Goal: Task Accomplishment & Management: Manage account settings

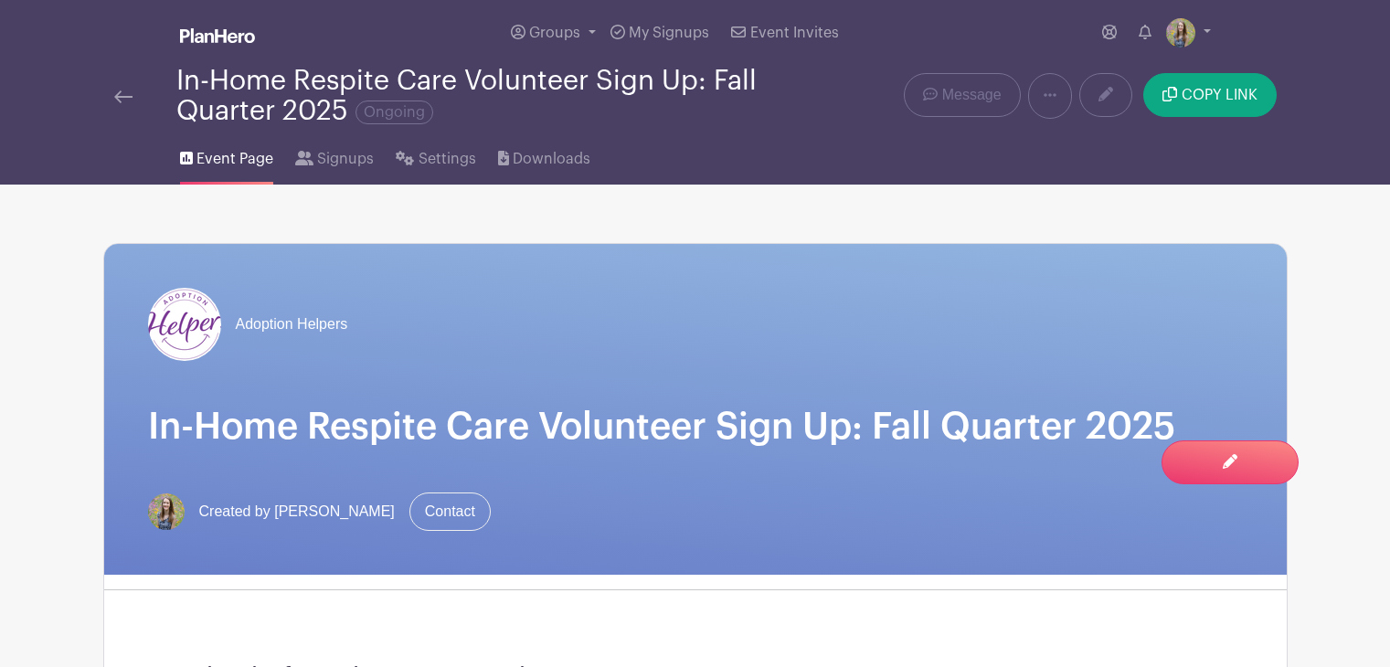
scroll to position [1157, 0]
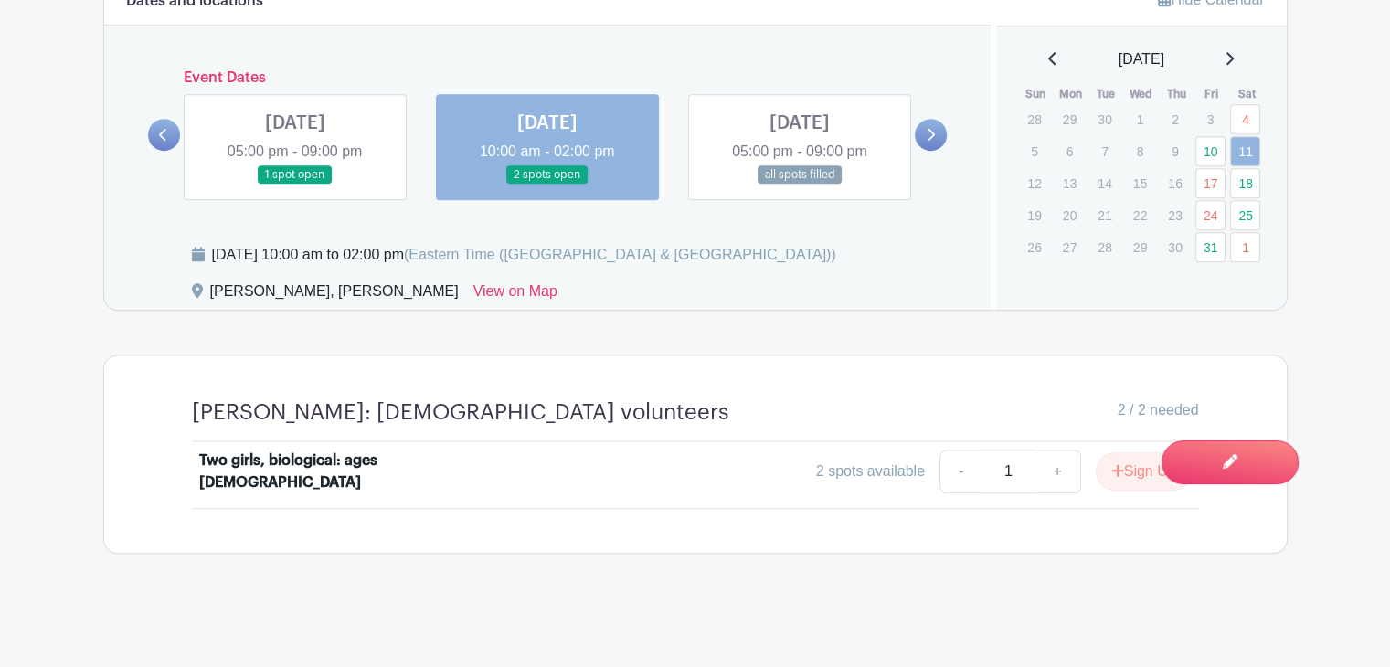
click at [547, 185] on link at bounding box center [547, 185] width 0 height 0
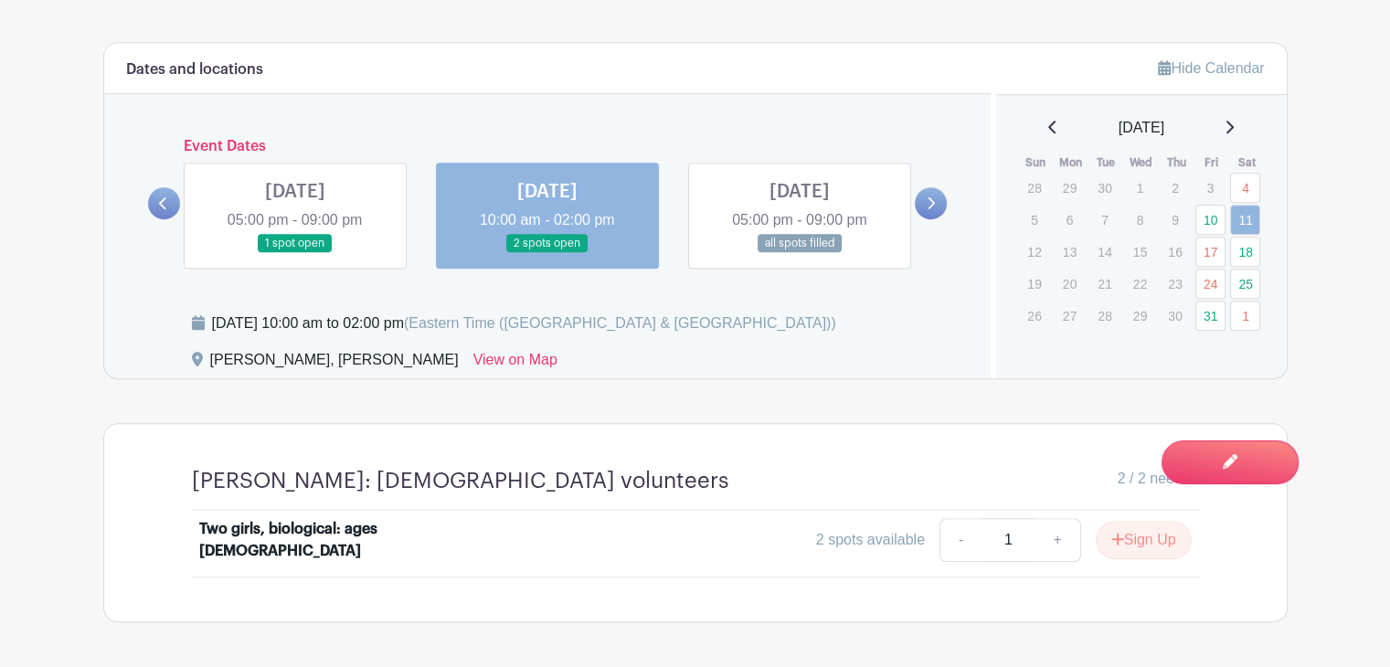
scroll to position [1088, 0]
click at [1206, 218] on link "10" at bounding box center [1210, 221] width 30 height 30
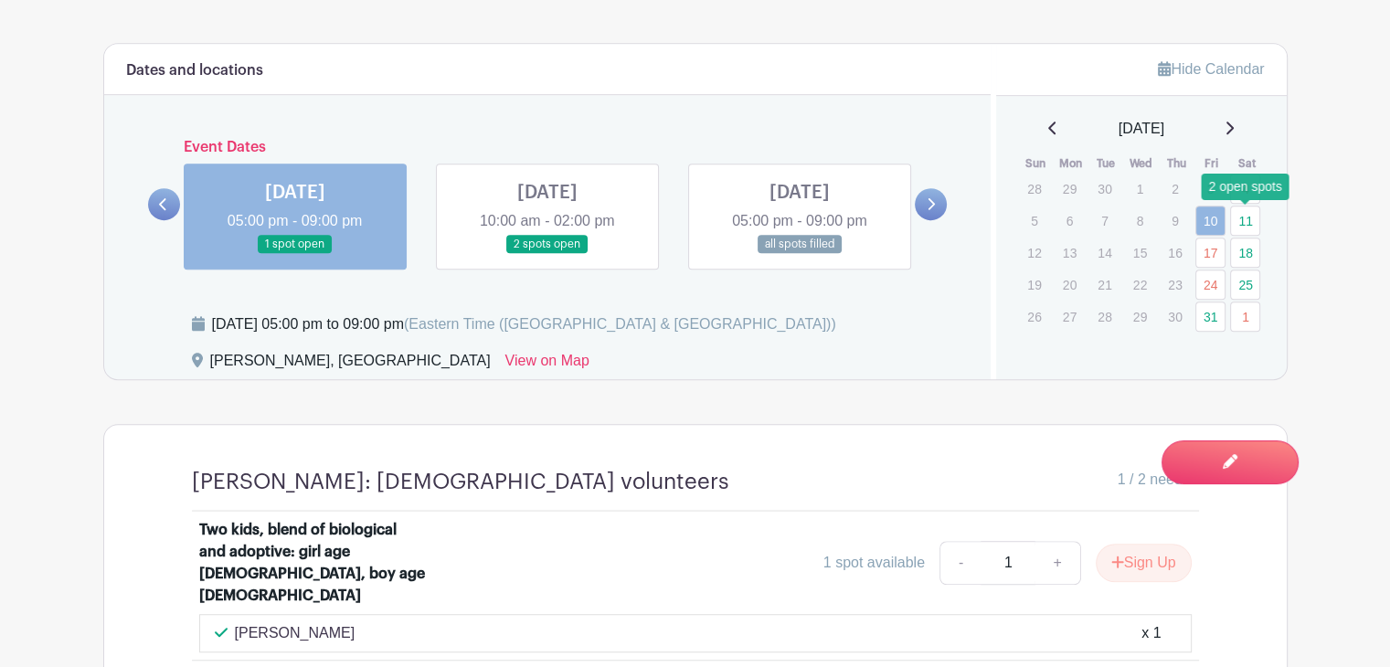
click at [1248, 224] on link "11" at bounding box center [1245, 221] width 30 height 30
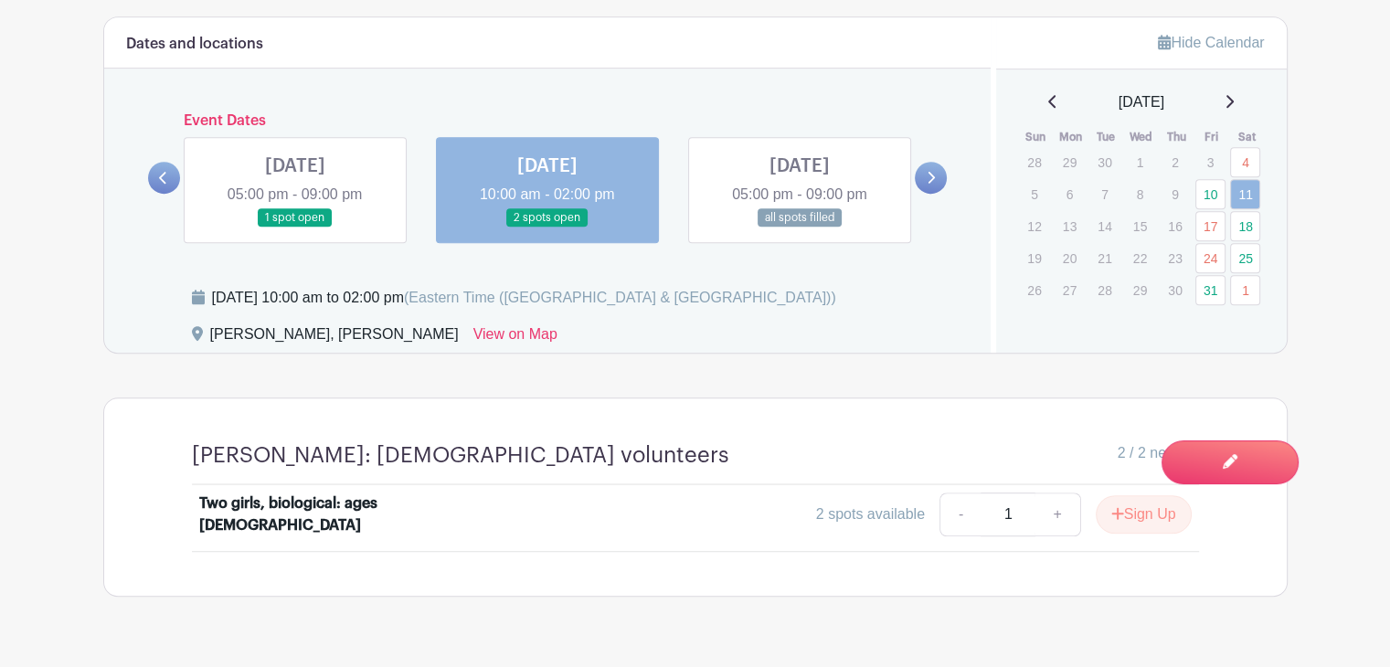
scroll to position [1108, 0]
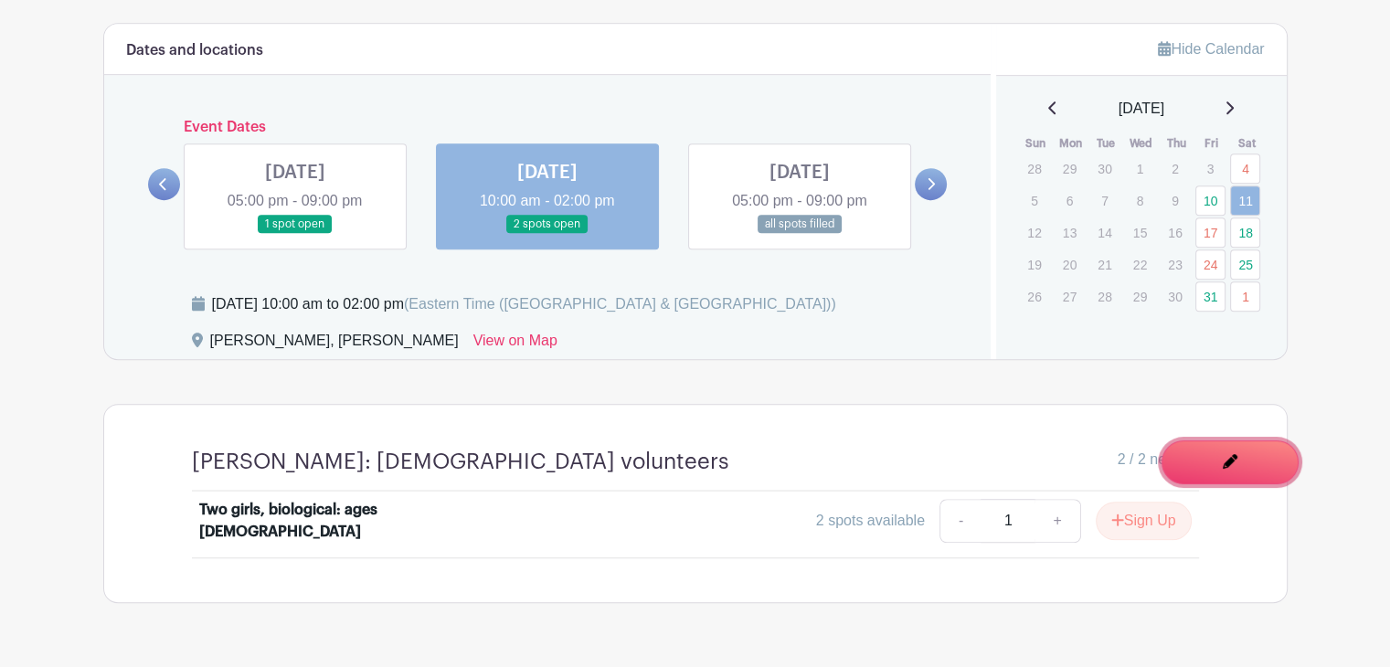
click at [0, 0] on span "Switch to Edit Mode" at bounding box center [0, 0] width 0 height 0
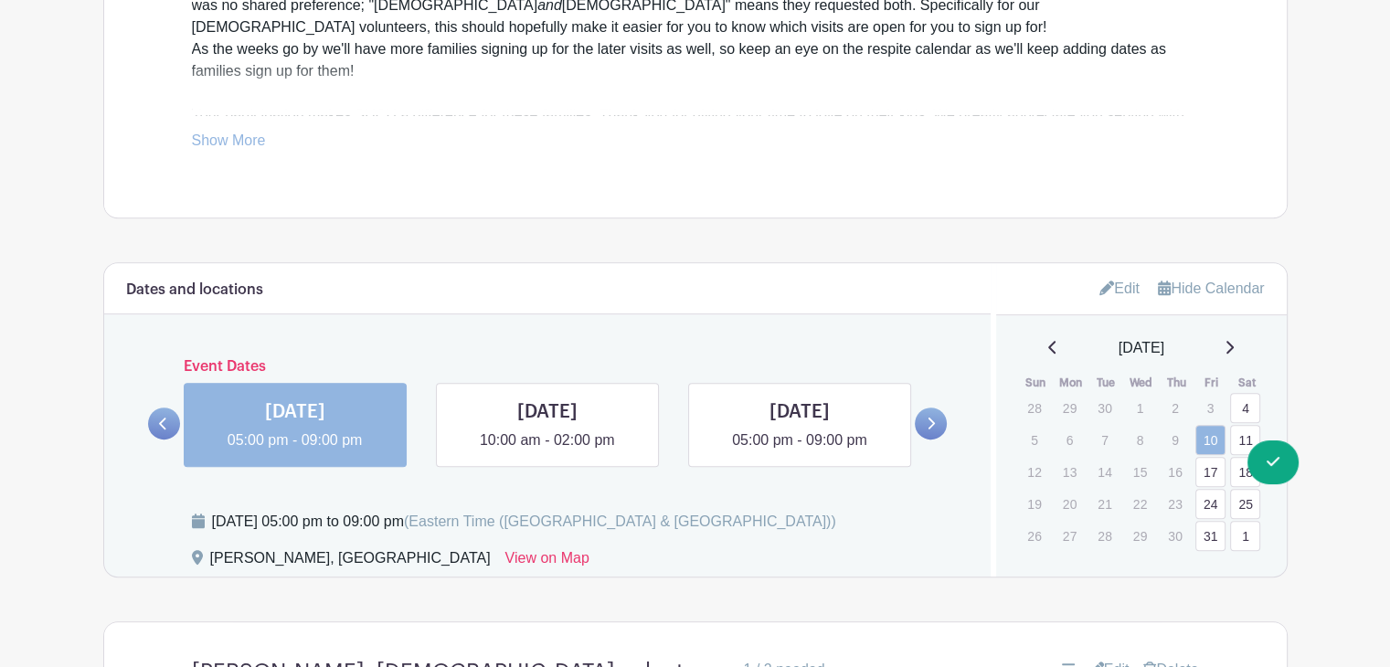
scroll to position [916, 0]
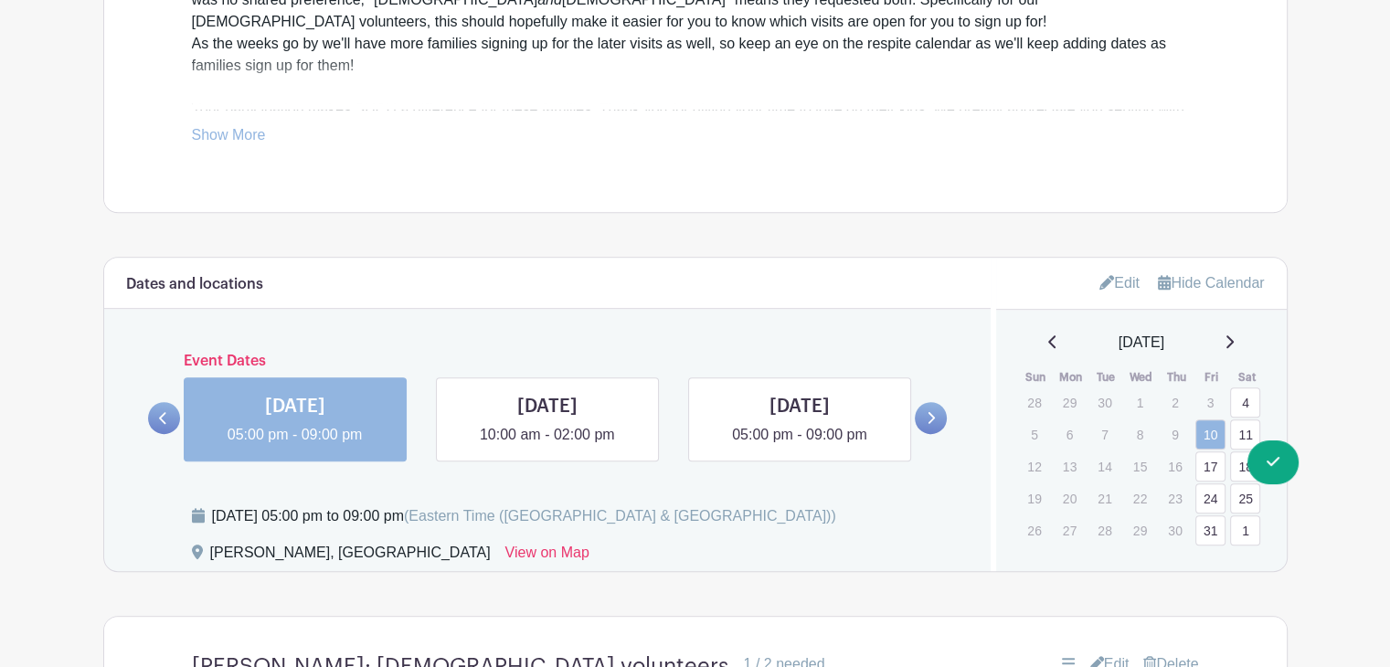
click at [1106, 284] on link "Edit" at bounding box center [1120, 283] width 40 height 30
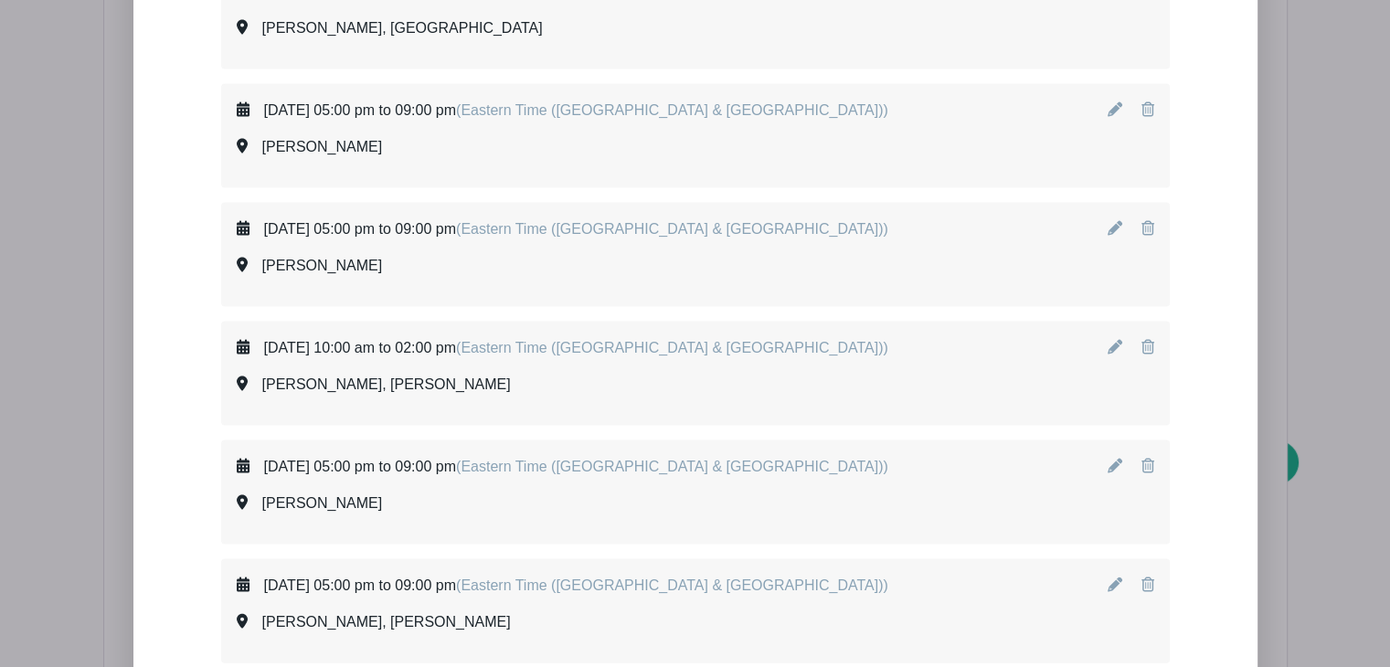
scroll to position [3758, 0]
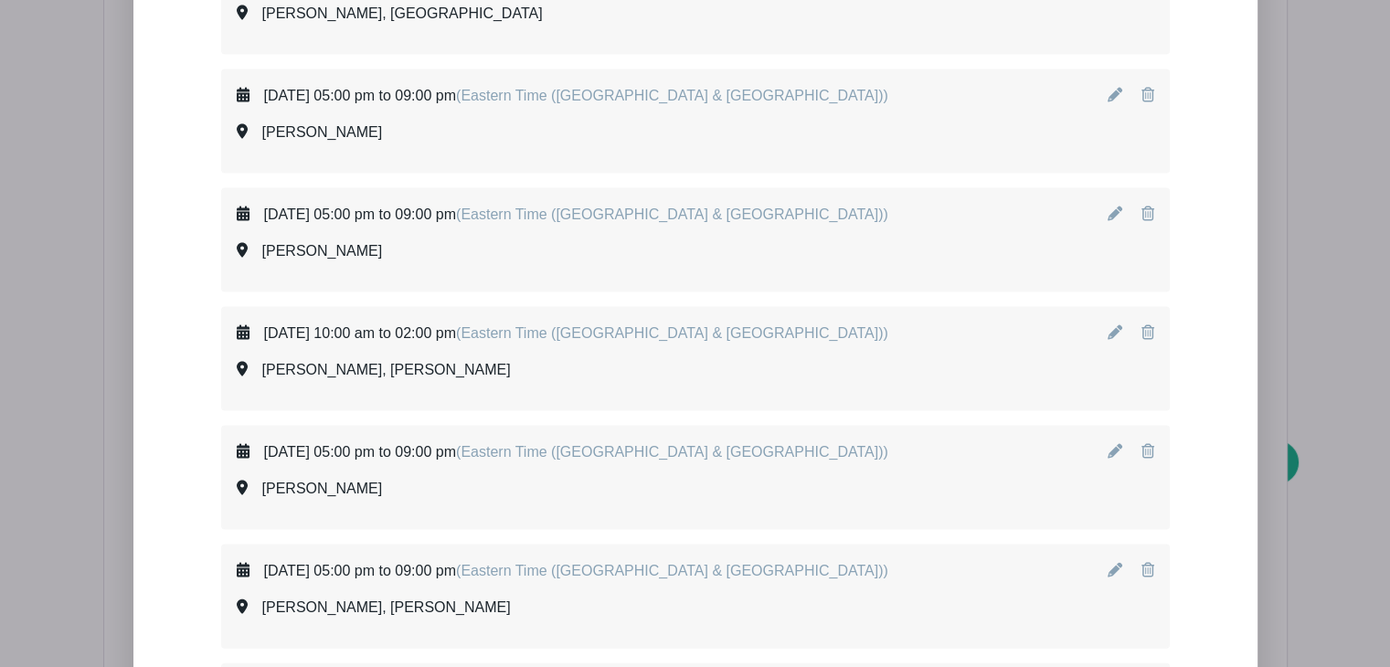
click at [1116, 444] on icon at bounding box center [1115, 451] width 15 height 15
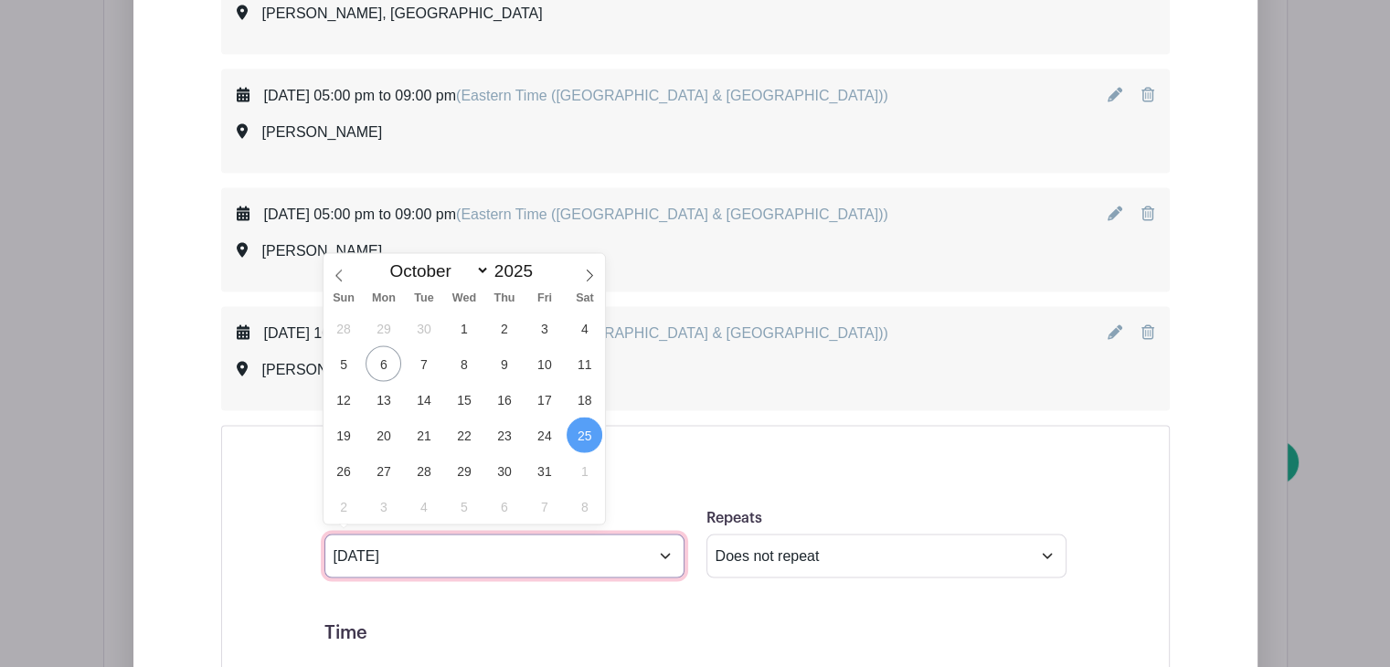
click at [661, 538] on input "[DATE]" at bounding box center [504, 557] width 360 height 44
click at [584, 270] on icon at bounding box center [589, 276] width 13 height 13
select select "10"
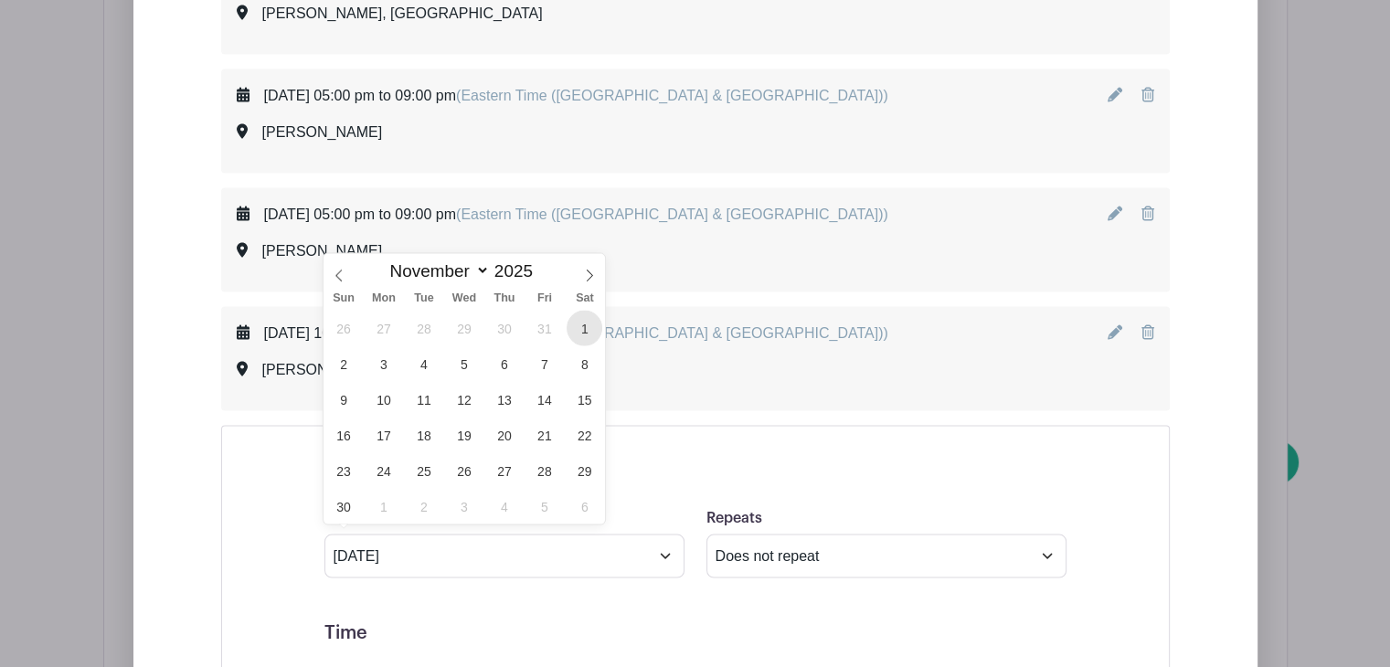
click at [586, 330] on span "1" at bounding box center [585, 329] width 36 height 36
type input "[DATE]"
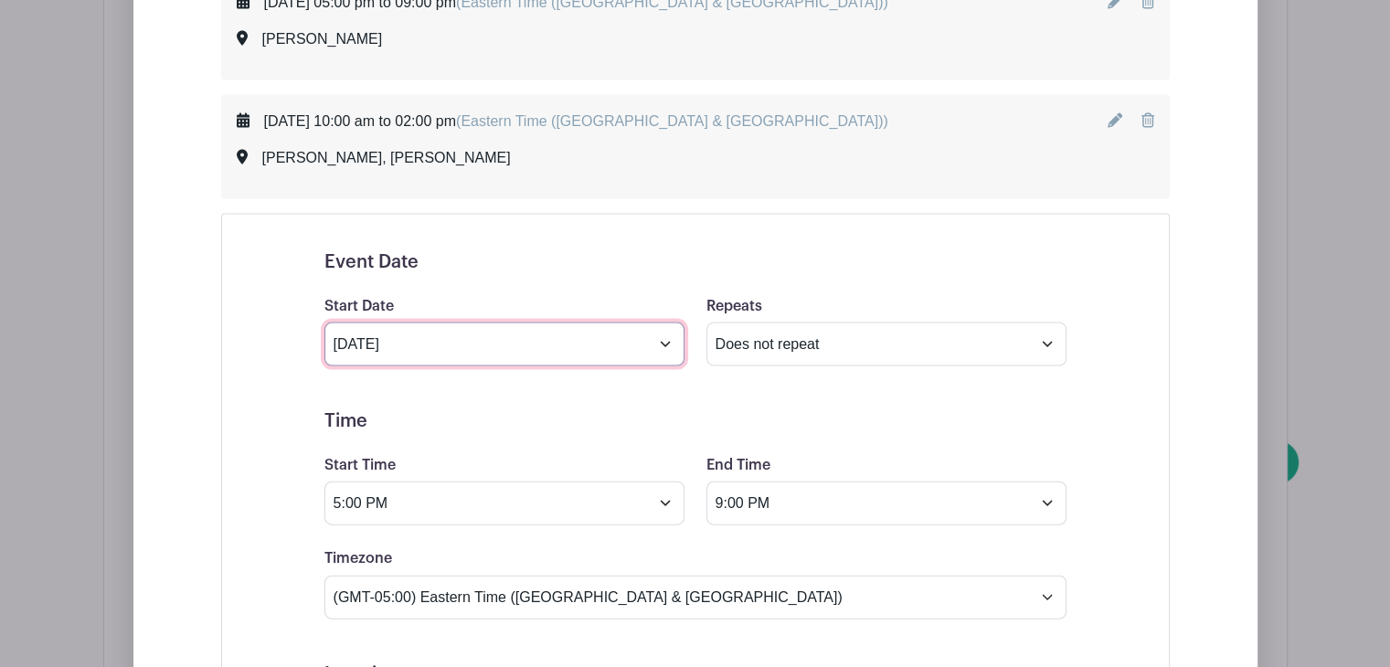
scroll to position [3974, 0]
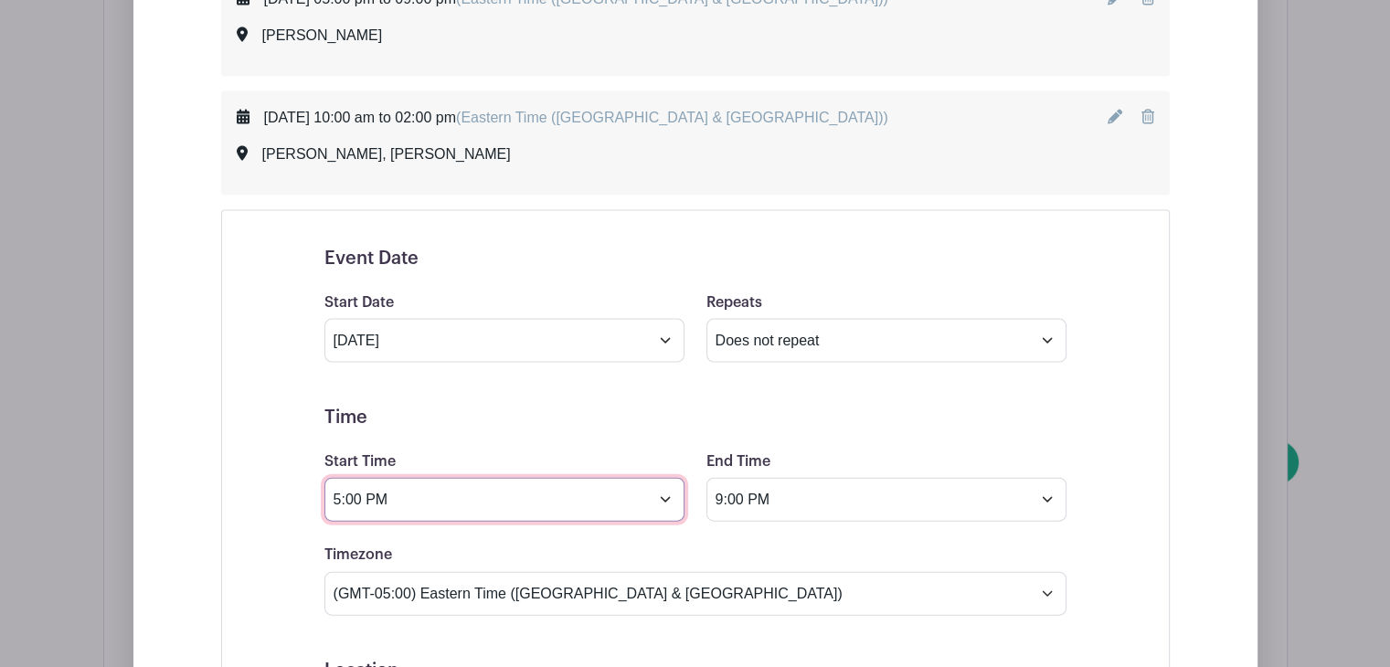
click at [497, 491] on input "5:00 PM" at bounding box center [504, 500] width 360 height 44
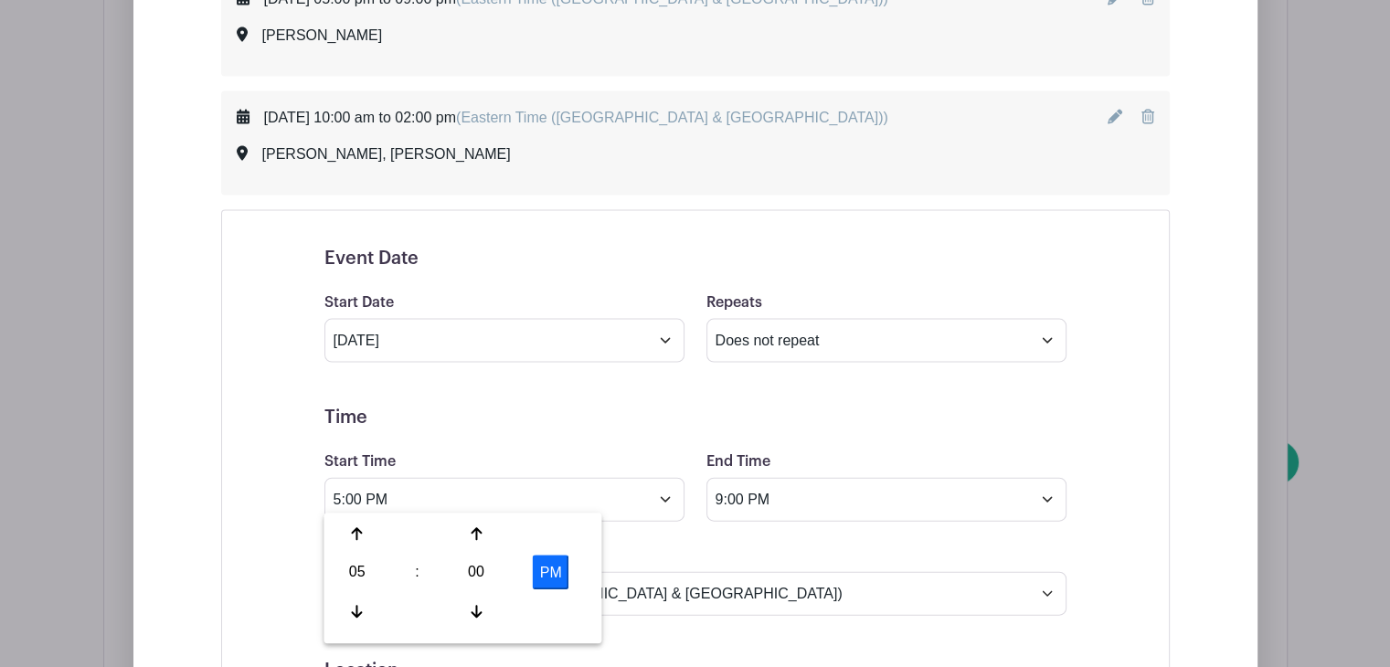
click at [353, 571] on div "05" at bounding box center [356, 573] width 59 height 35
click at [466, 611] on div "10" at bounding box center [492, 611] width 61 height 35
click at [544, 576] on button "PM" at bounding box center [551, 573] width 37 height 35
type input "10:00 AM"
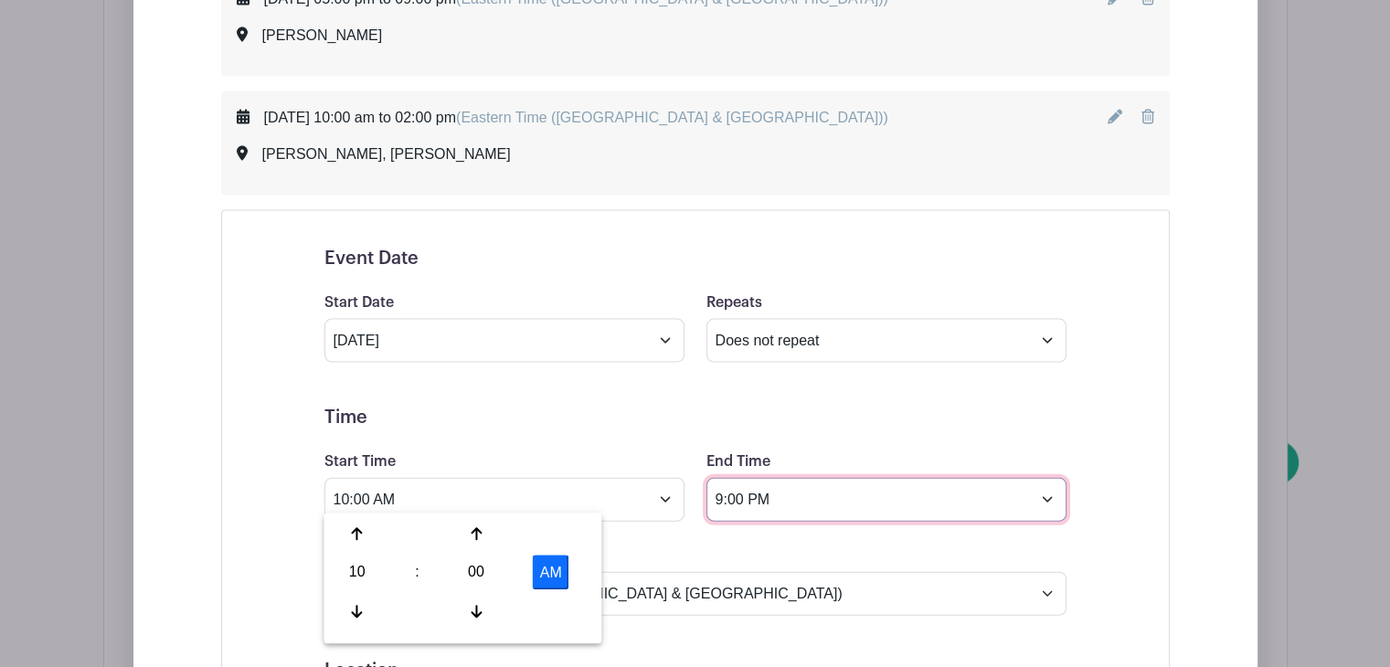
click at [811, 494] on input "9:00 PM" at bounding box center [887, 500] width 360 height 44
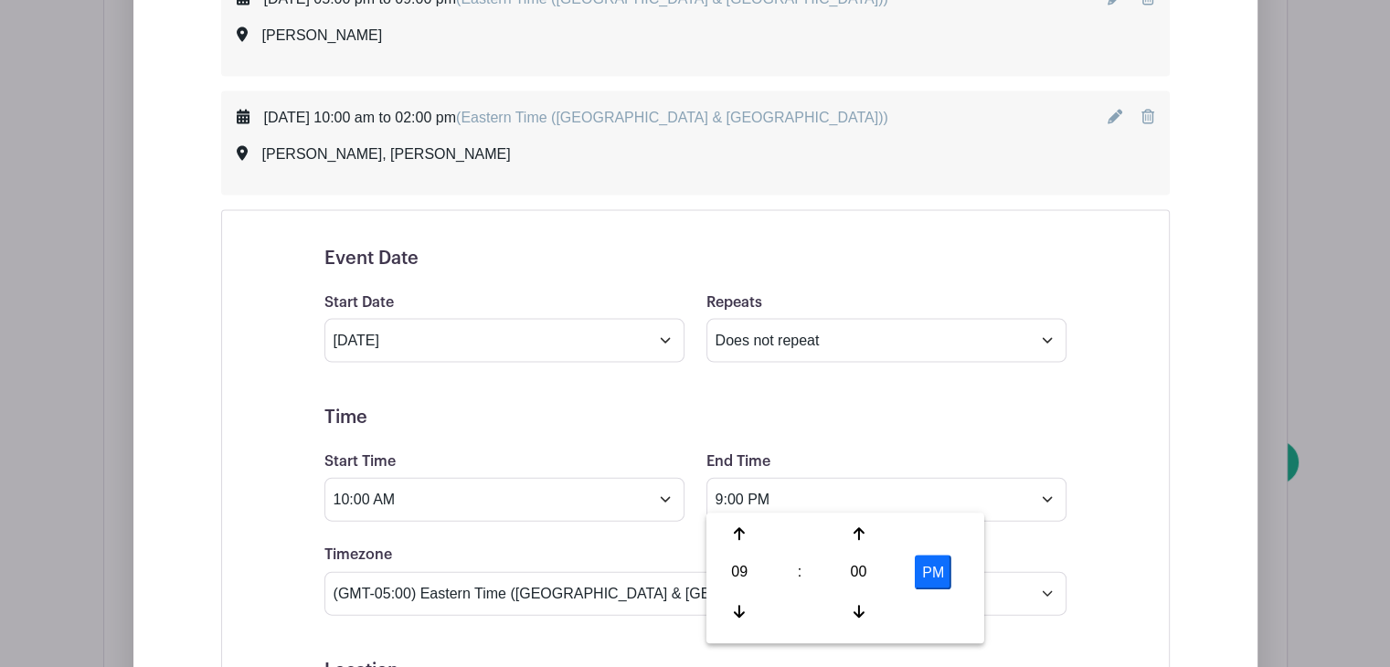
click at [750, 568] on div "09" at bounding box center [739, 573] width 59 height 35
click at [814, 571] on div "05" at bounding box center [808, 573] width 61 height 35
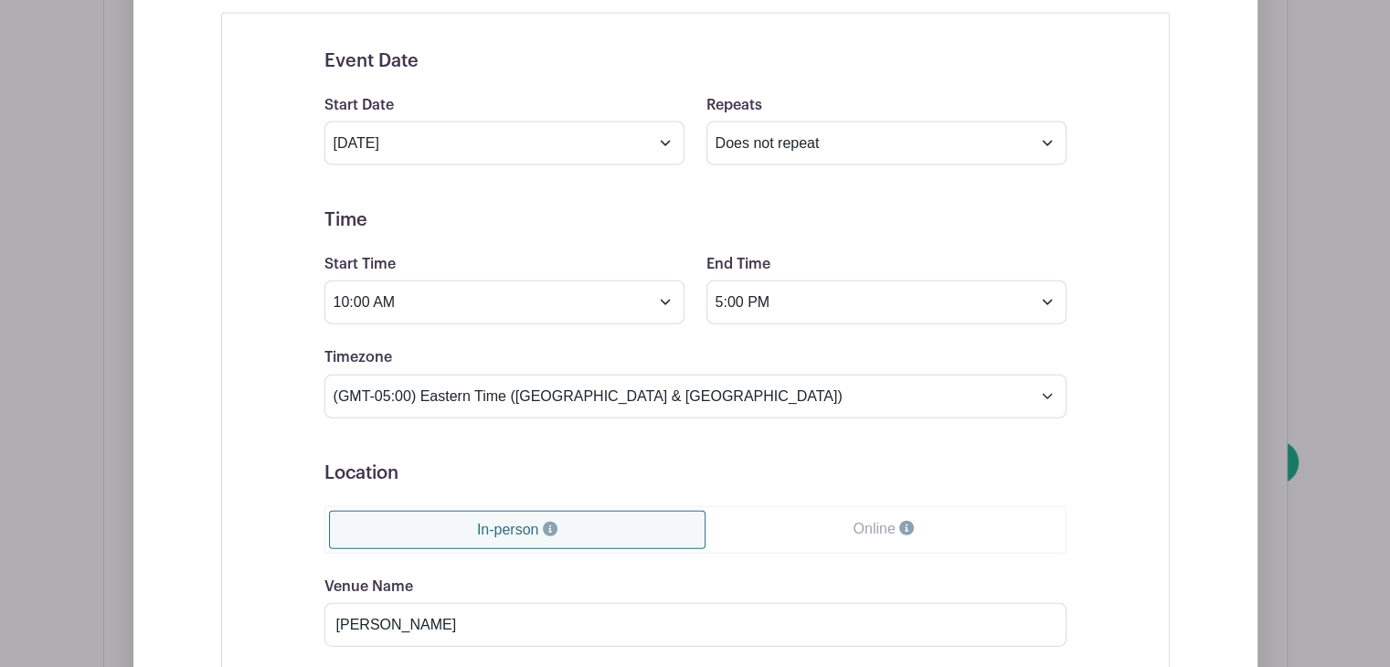
scroll to position [4073, 0]
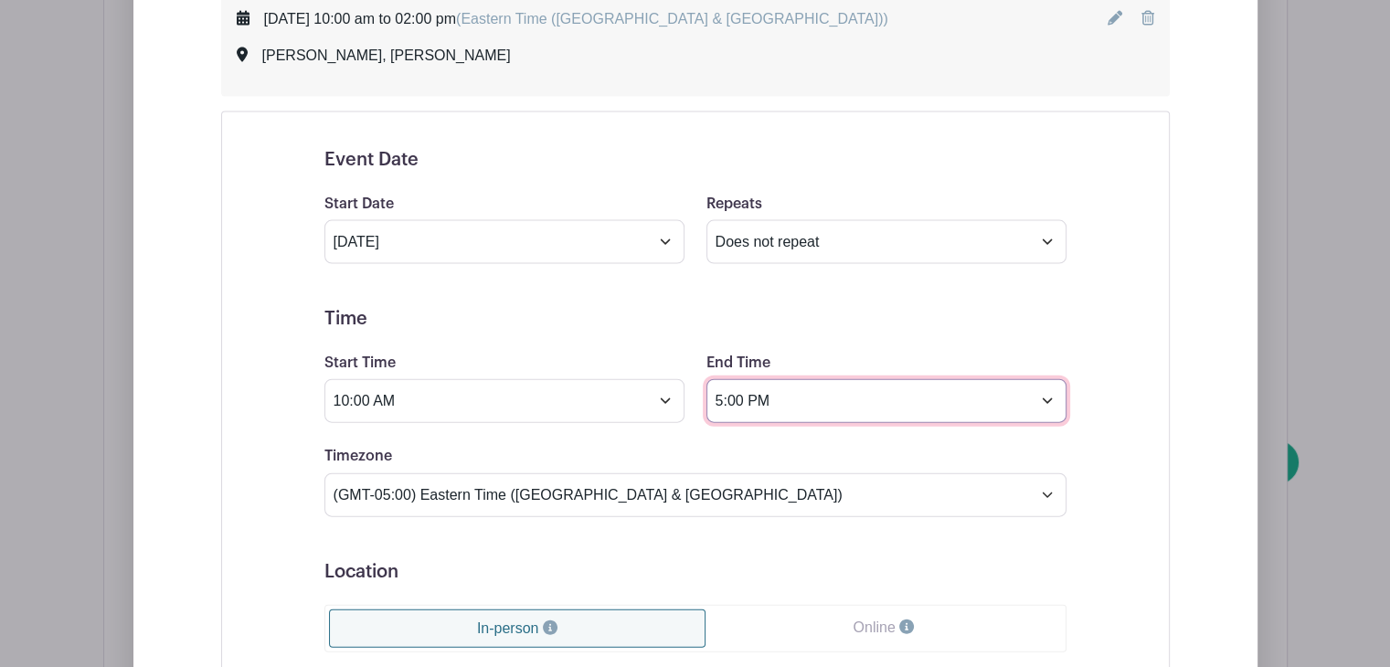
click at [781, 392] on input "5:00 PM" at bounding box center [887, 401] width 360 height 44
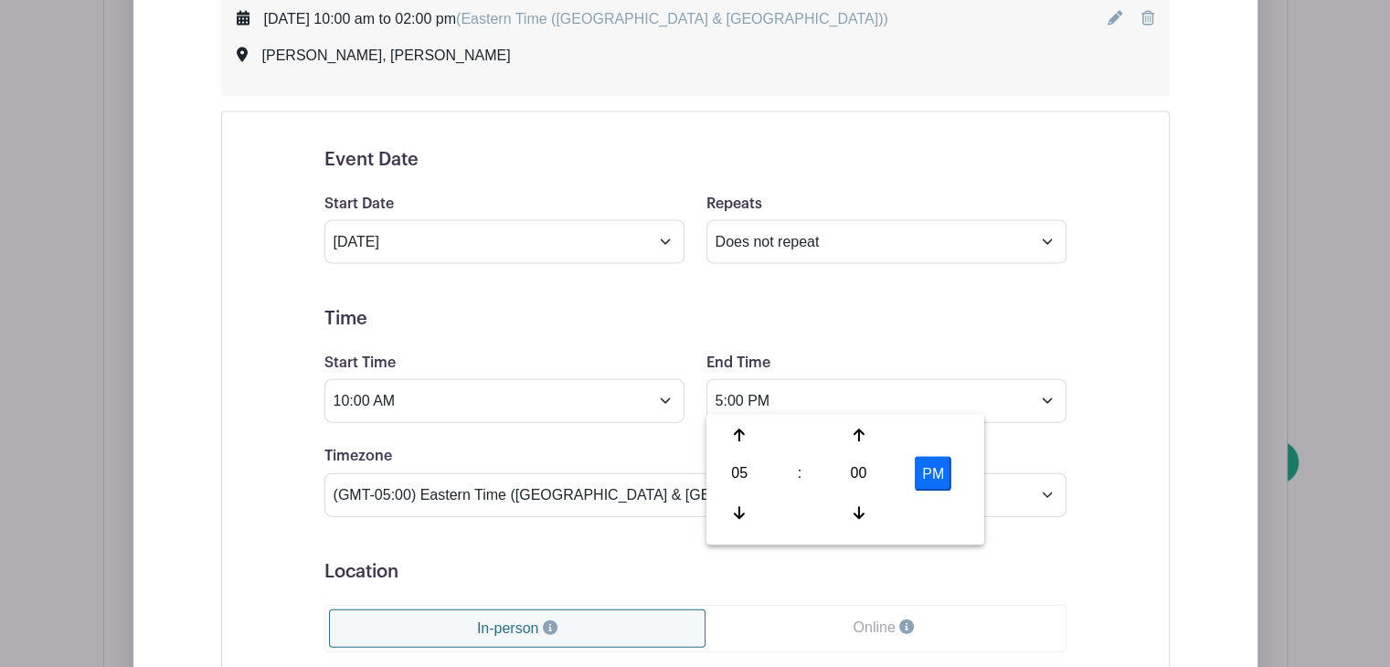
click at [742, 475] on div "05" at bounding box center [739, 474] width 59 height 35
click at [878, 430] on div "02" at bounding box center [875, 436] width 61 height 35
type input "2:00 PM"
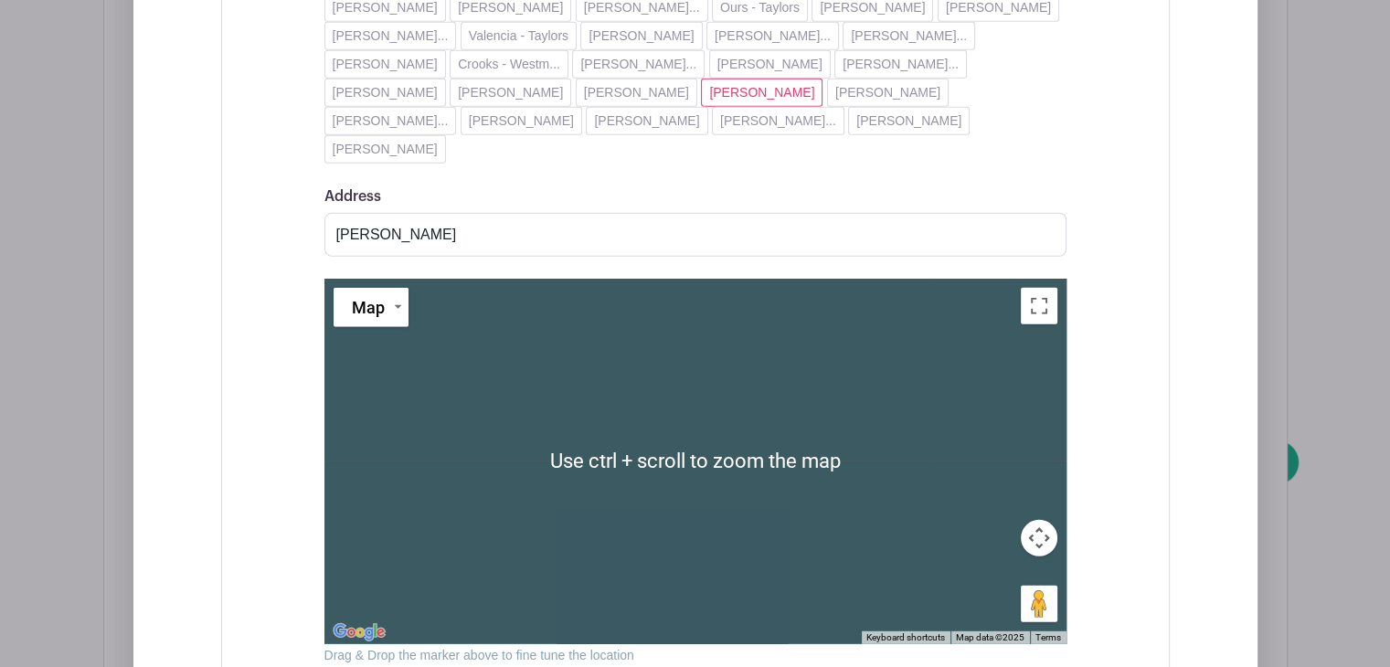
scroll to position [5093, 0]
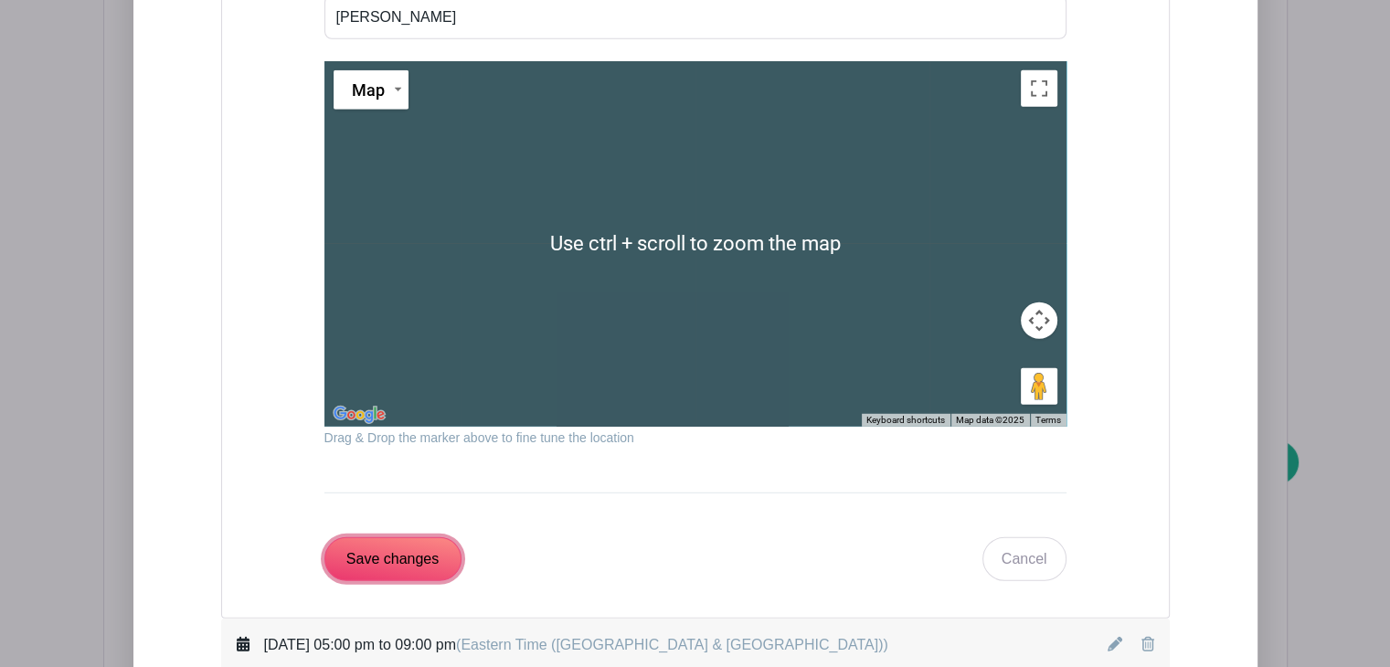
click at [442, 537] on input "Save changes" at bounding box center [392, 559] width 137 height 44
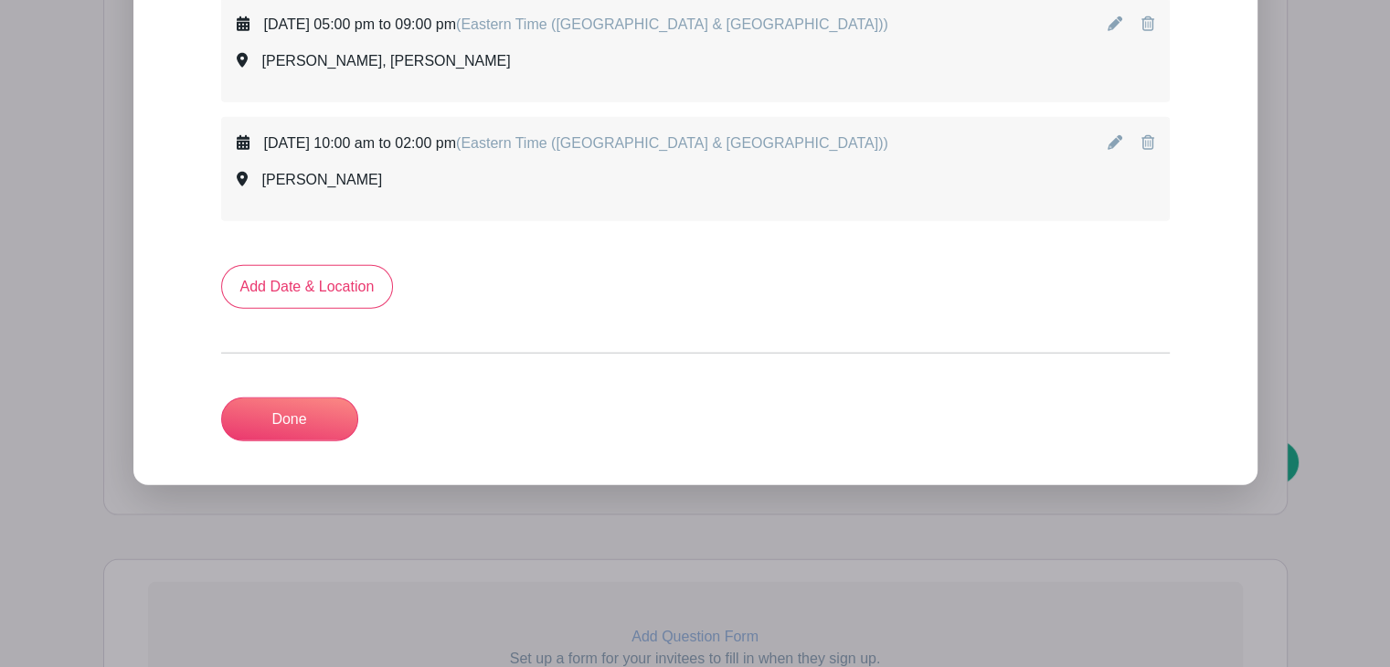
scroll to position [4925, 0]
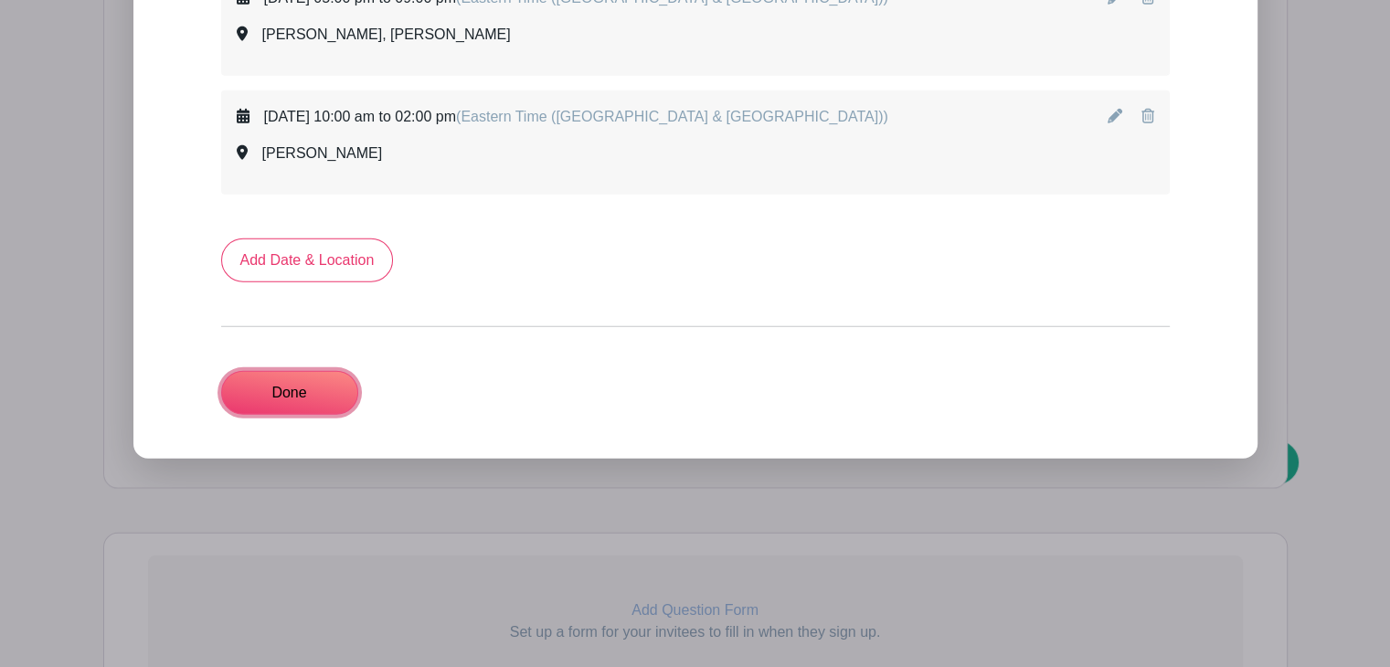
click at [229, 371] on link "Done" at bounding box center [289, 393] width 137 height 44
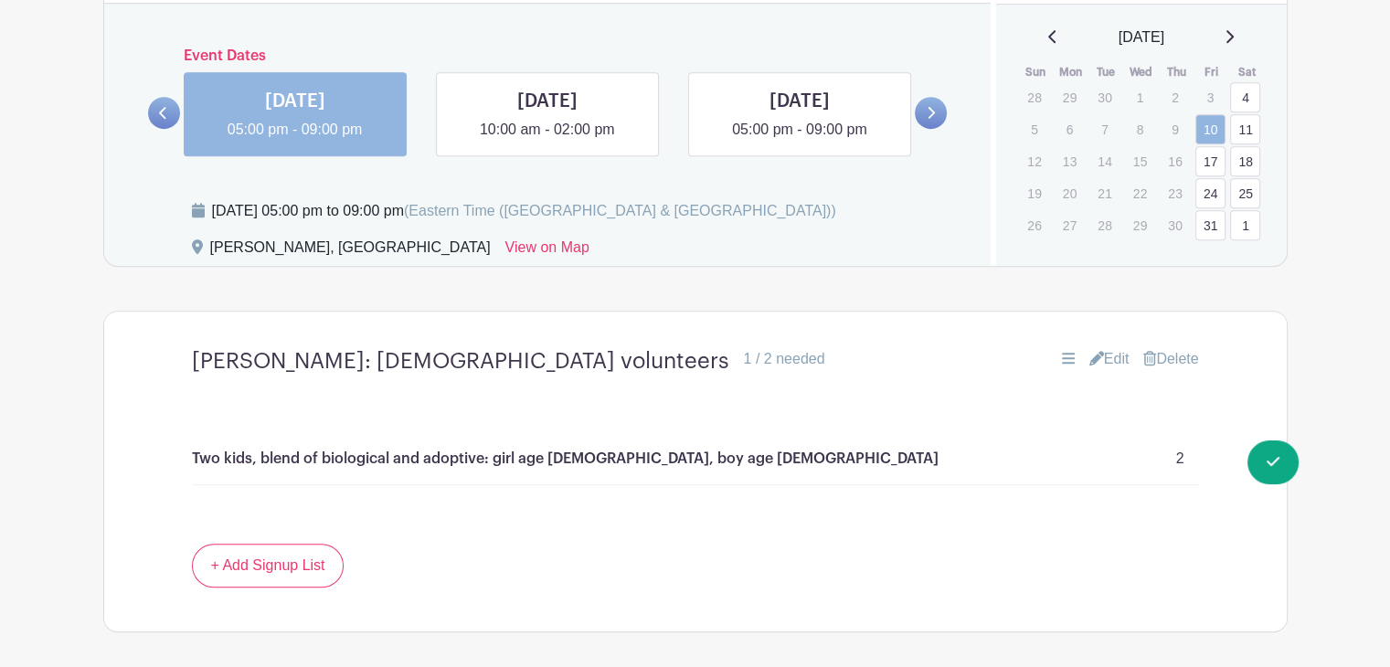
scroll to position [1219, 0]
click at [0, 0] on span "Switch to Signup Mode" at bounding box center [0, 0] width 0 height 0
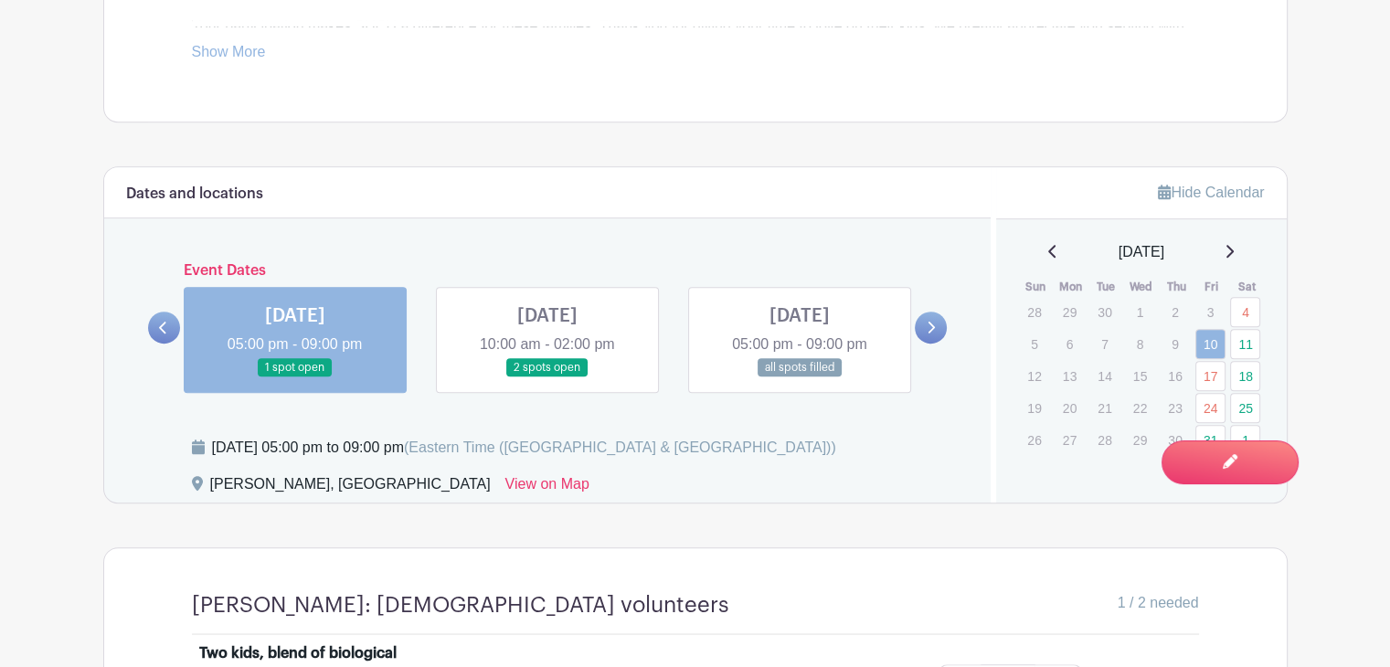
scroll to position [965, 0]
click at [1237, 382] on link "18" at bounding box center [1245, 375] width 30 height 30
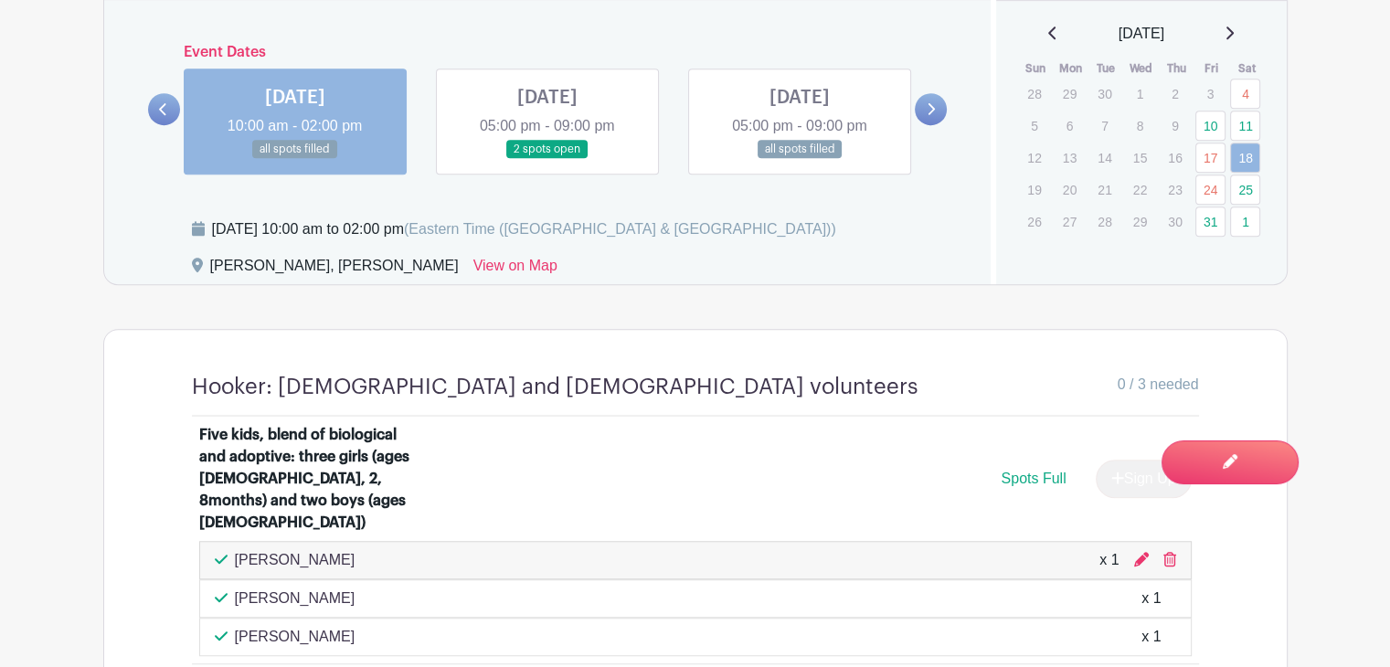
scroll to position [1181, 0]
click at [547, 161] on link at bounding box center [547, 161] width 0 height 0
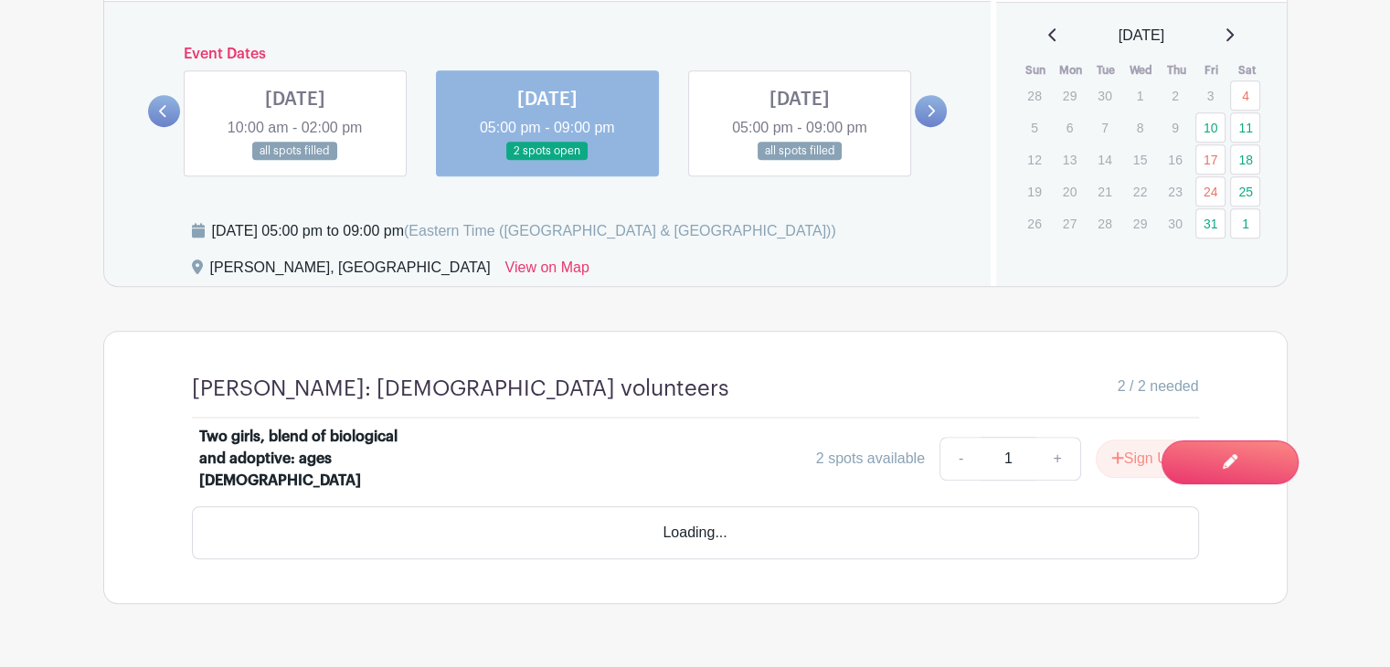
scroll to position [1157, 0]
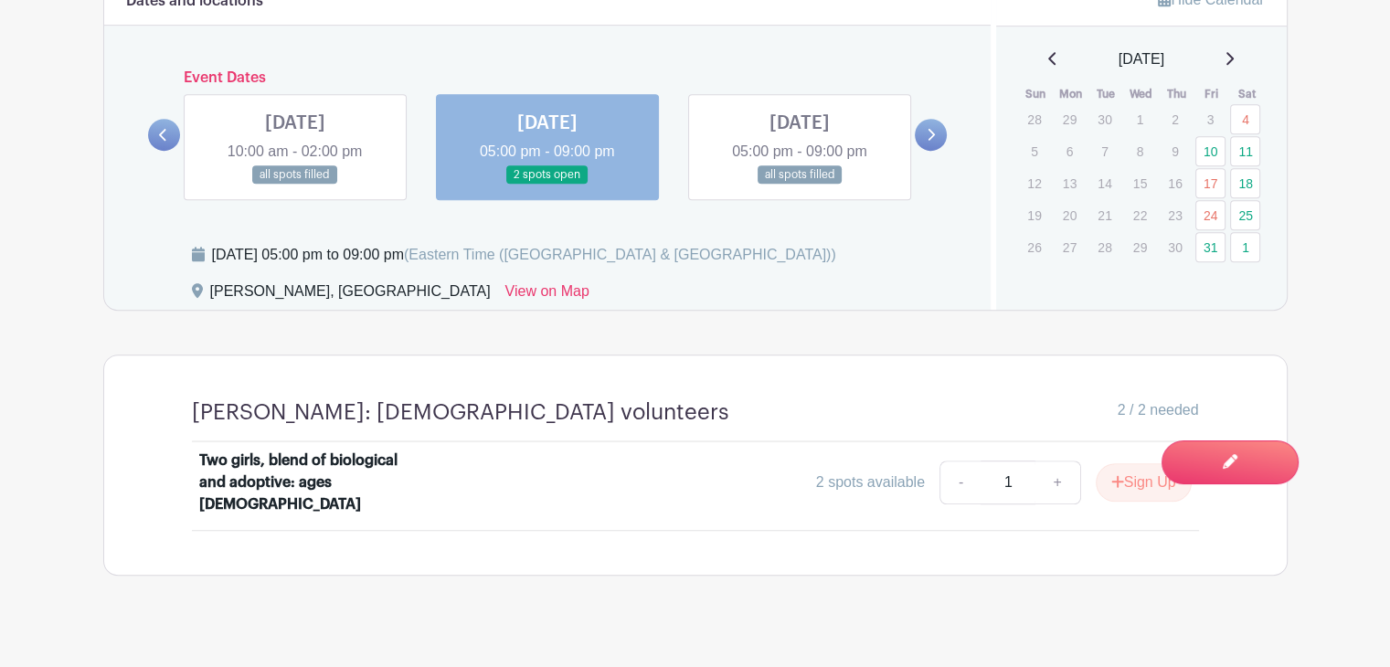
click at [295, 185] on link at bounding box center [295, 185] width 0 height 0
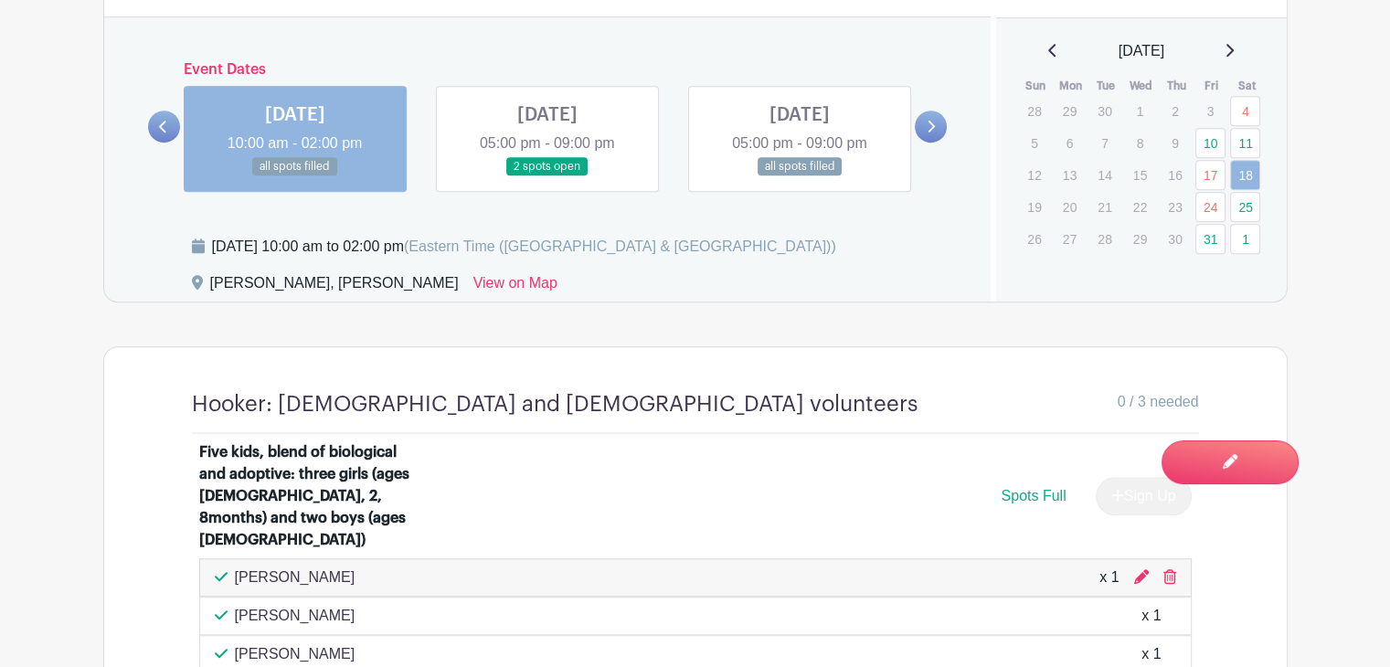
scroll to position [1163, 0]
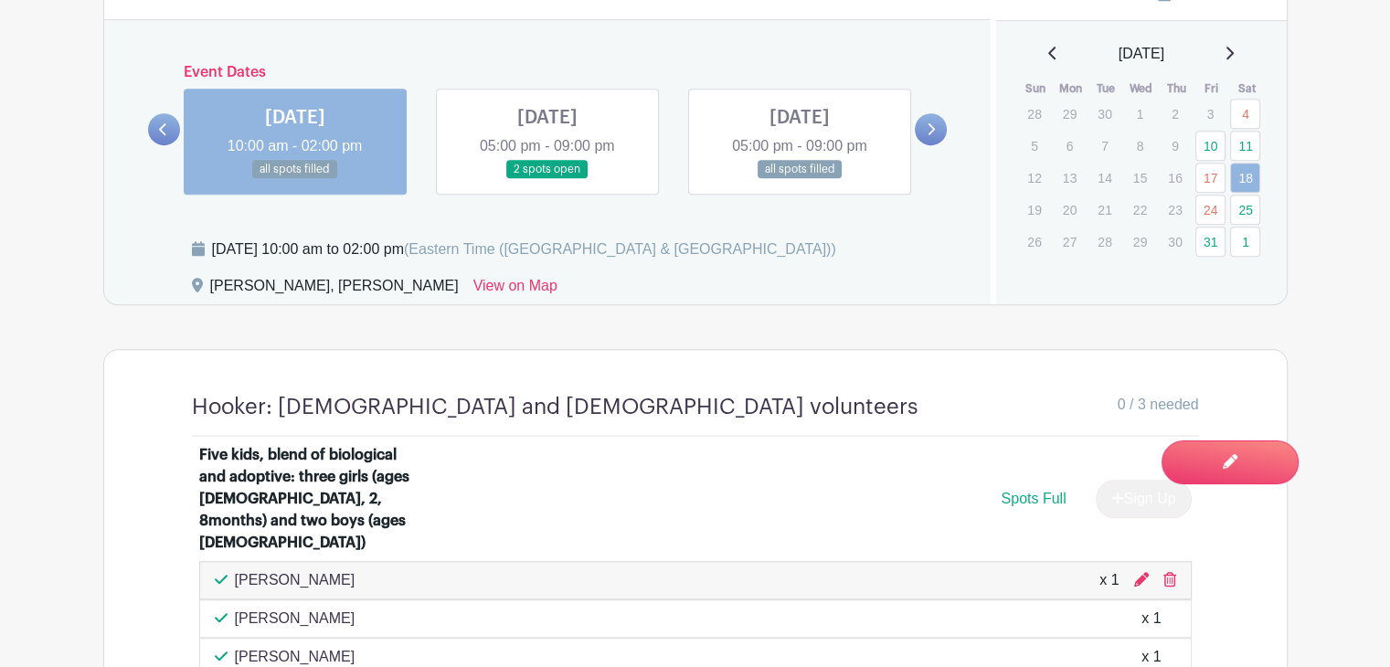
click at [800, 179] on link at bounding box center [800, 179] width 0 height 0
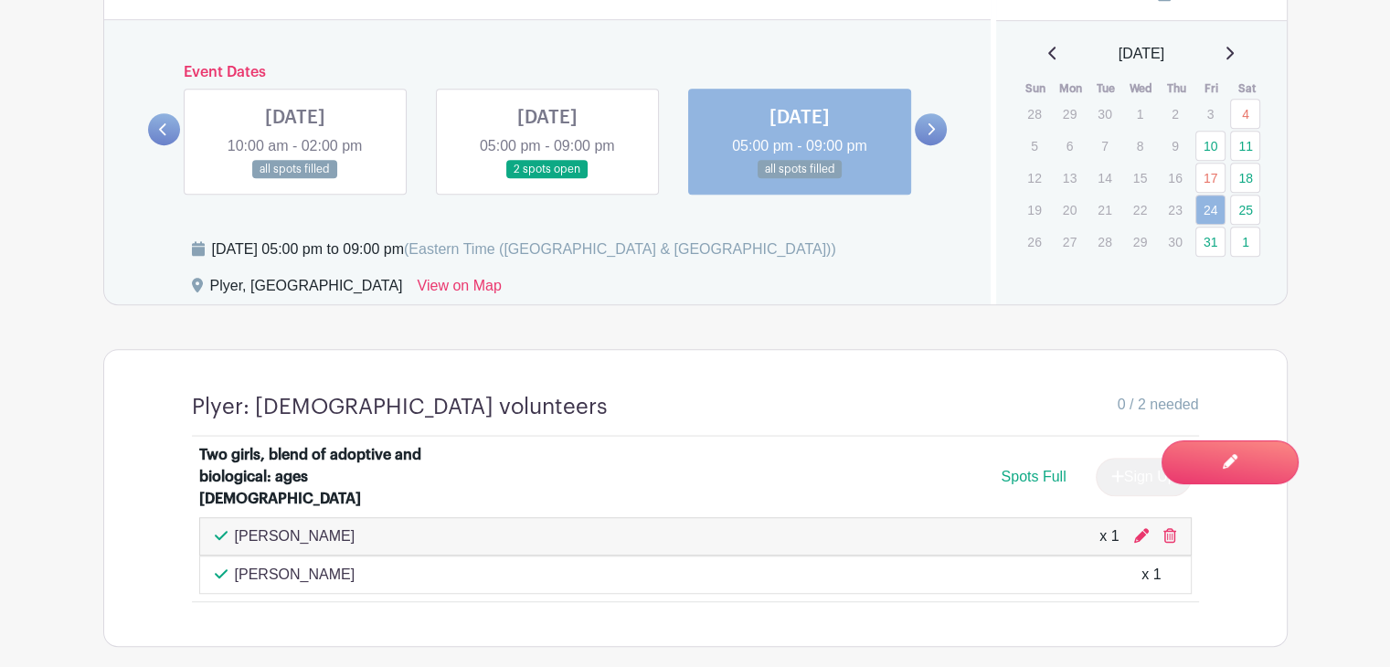
click at [932, 123] on icon at bounding box center [931, 129] width 8 height 14
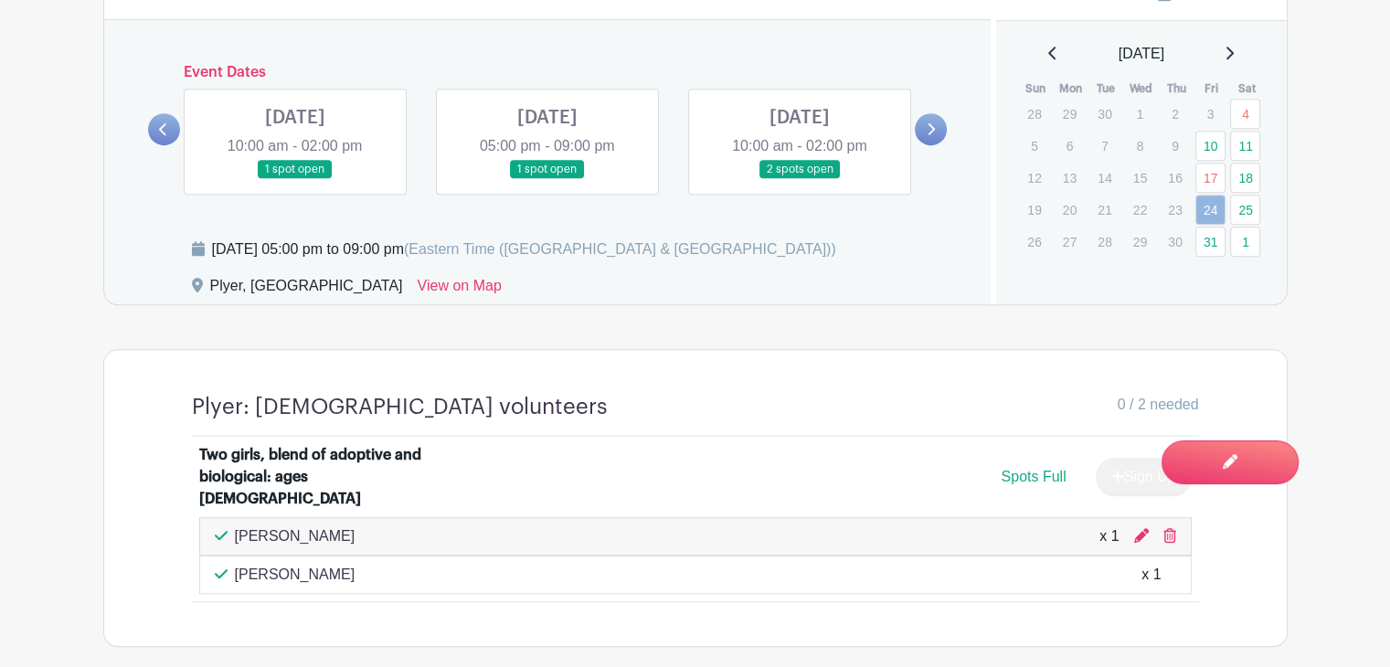
click at [295, 179] on link at bounding box center [295, 179] width 0 height 0
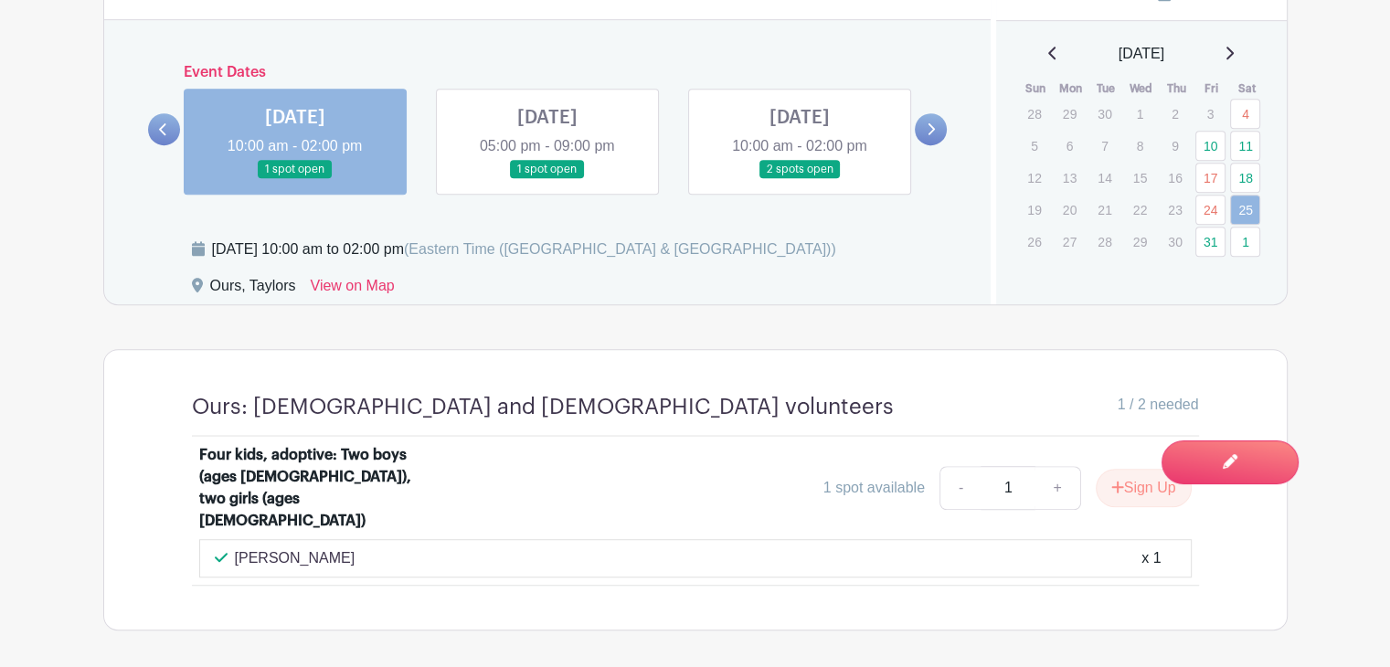
click at [547, 179] on link at bounding box center [547, 179] width 0 height 0
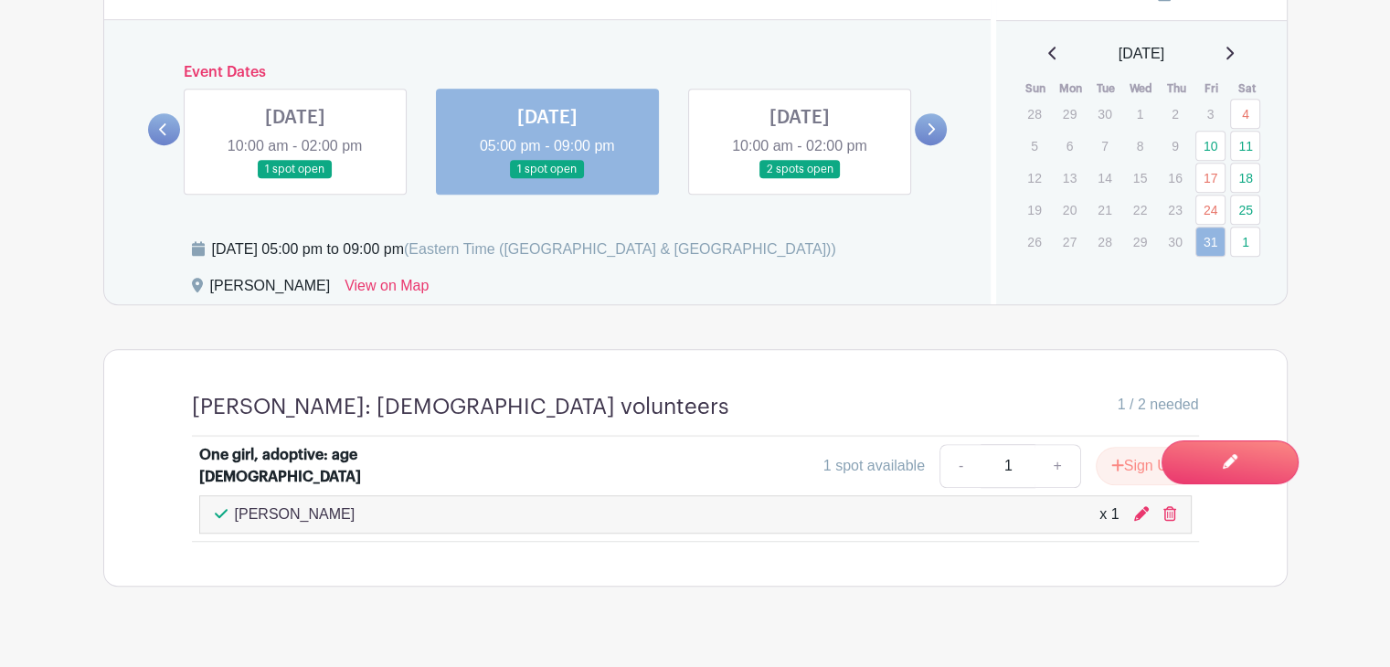
click at [800, 179] on link at bounding box center [800, 179] width 0 height 0
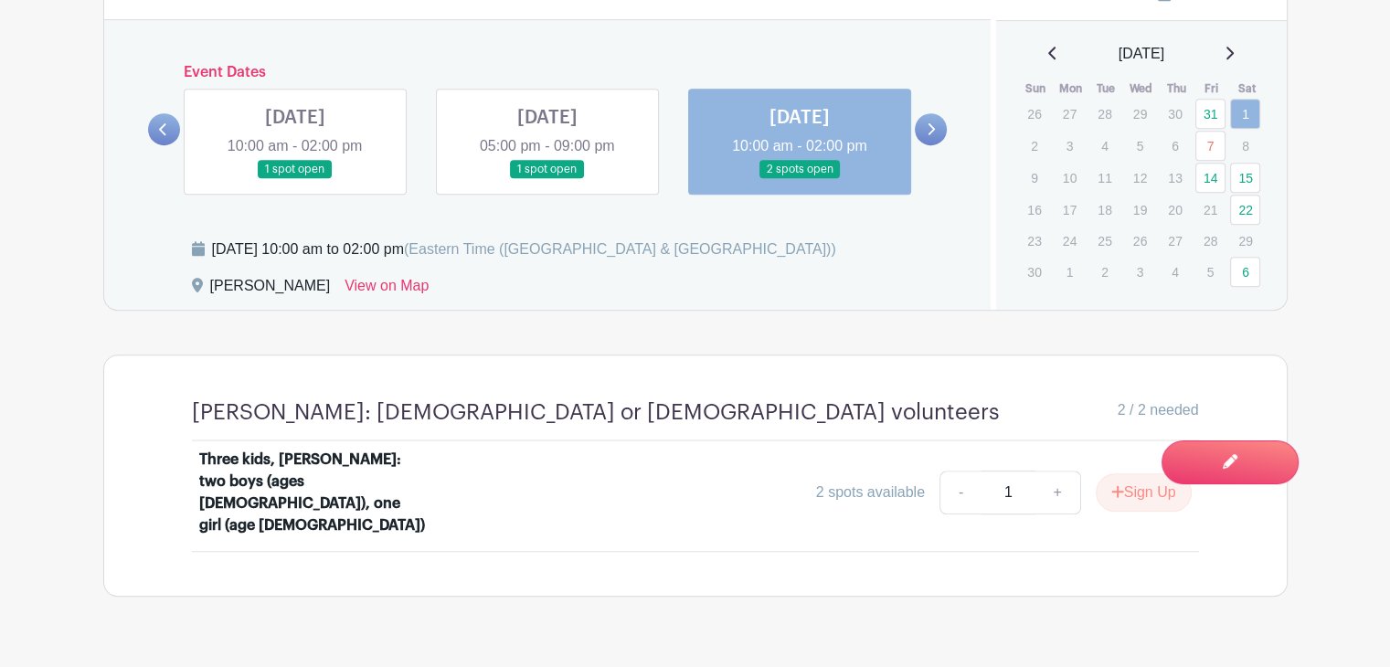
scroll to position [1161, 0]
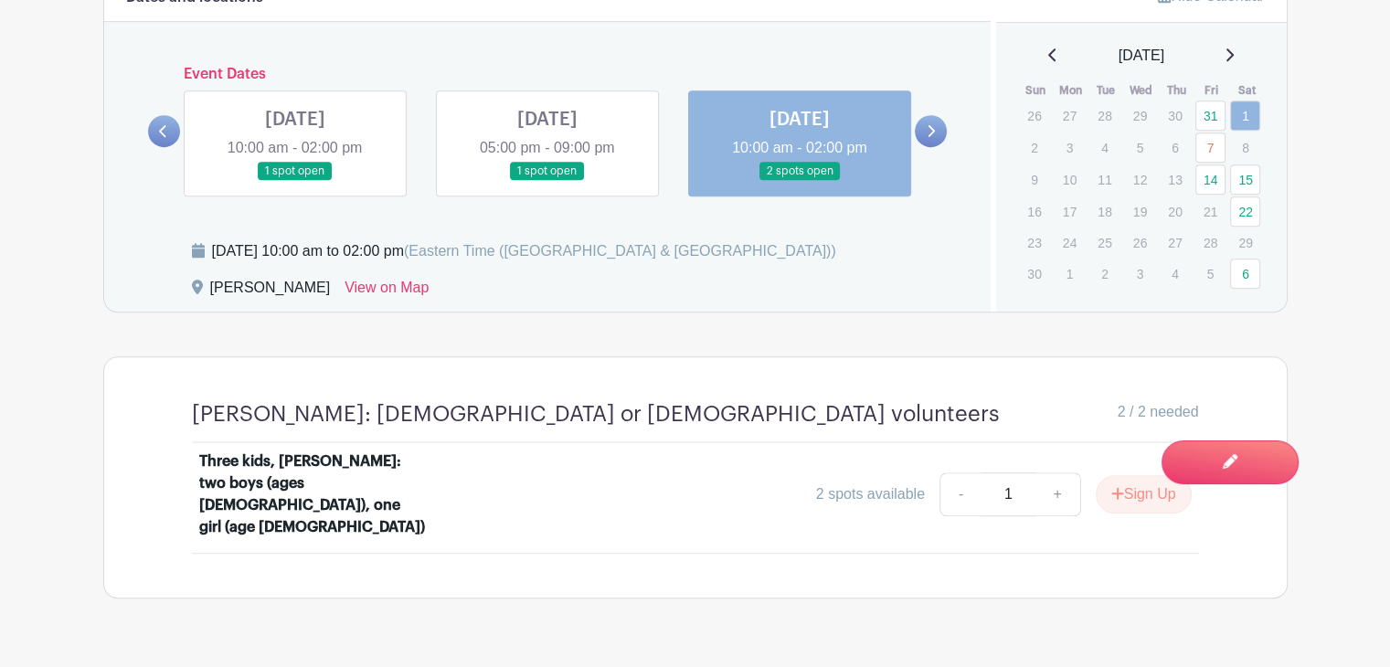
click at [926, 119] on link at bounding box center [931, 131] width 32 height 32
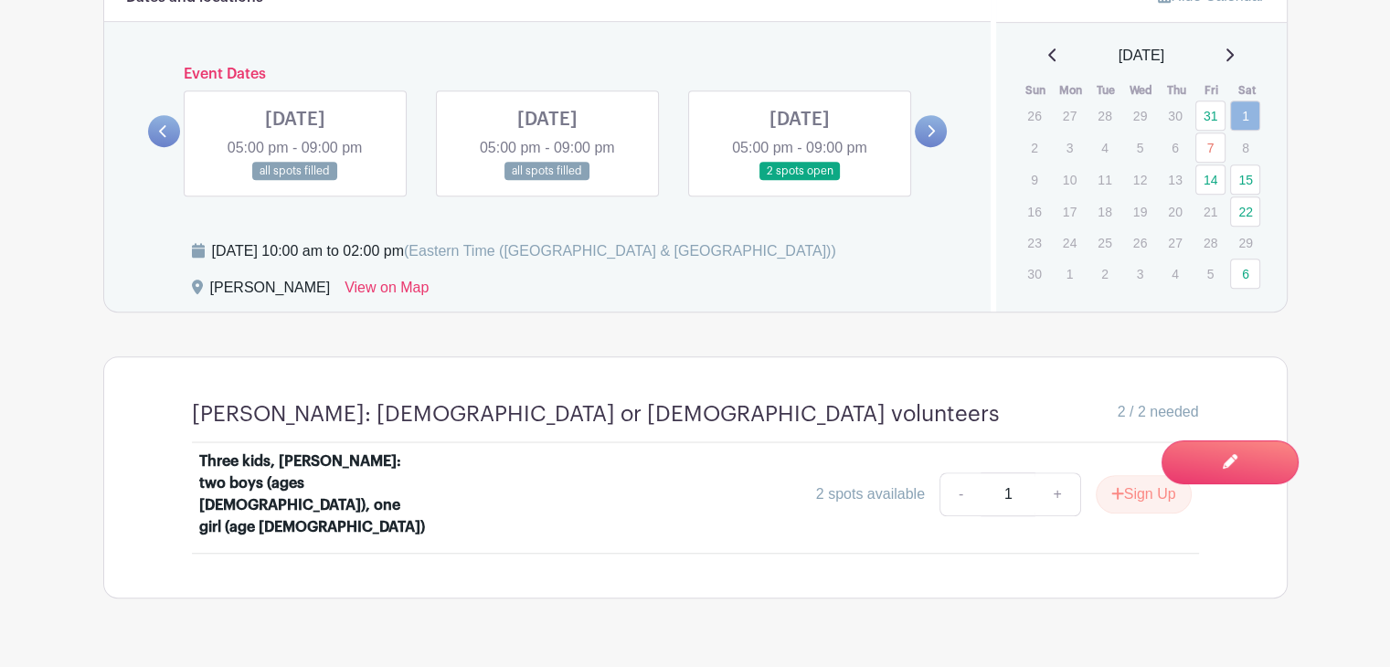
click at [295, 181] on link at bounding box center [295, 181] width 0 height 0
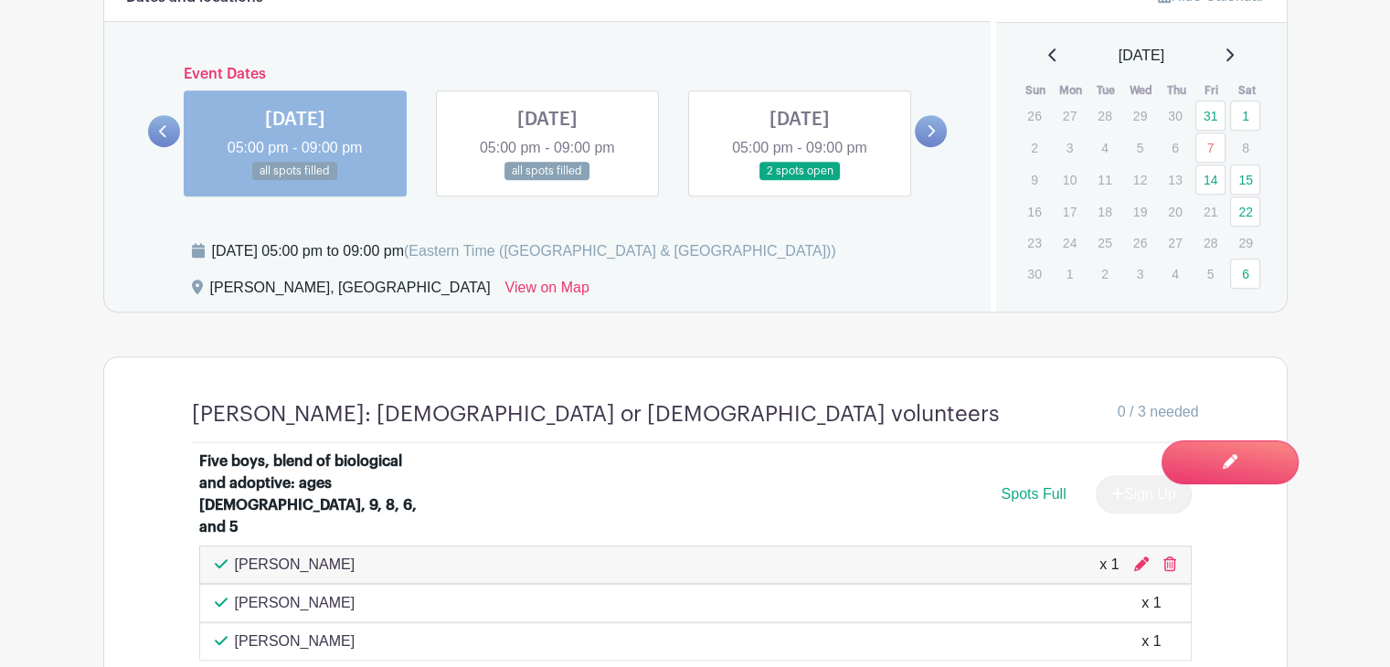
click at [547, 181] on link at bounding box center [547, 181] width 0 height 0
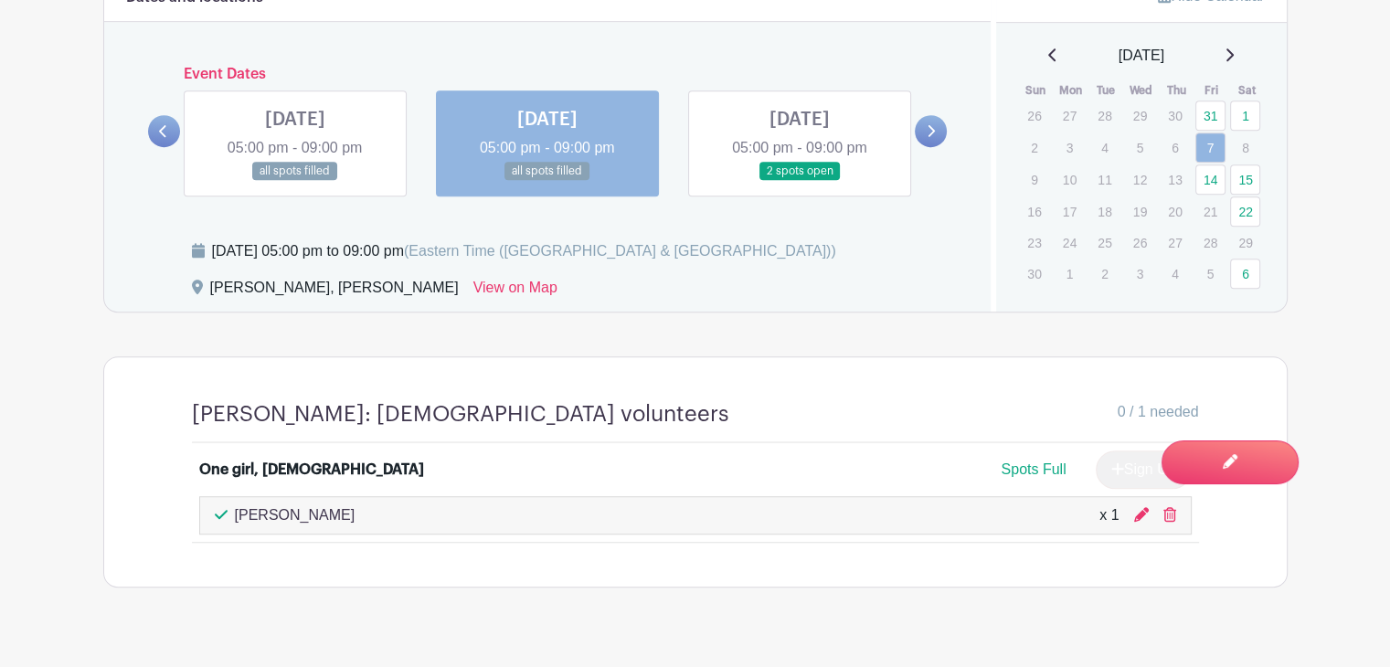
click at [800, 181] on link at bounding box center [800, 181] width 0 height 0
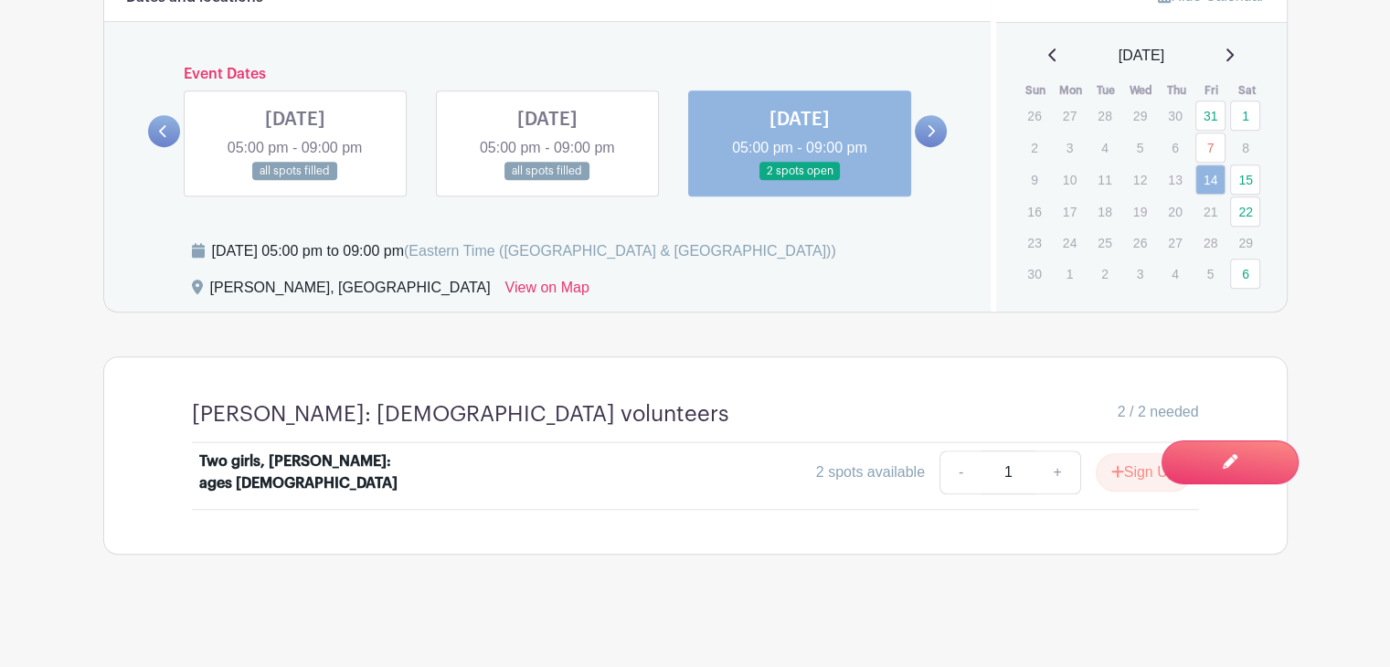
scroll to position [1160, 0]
click at [942, 126] on link at bounding box center [931, 132] width 32 height 32
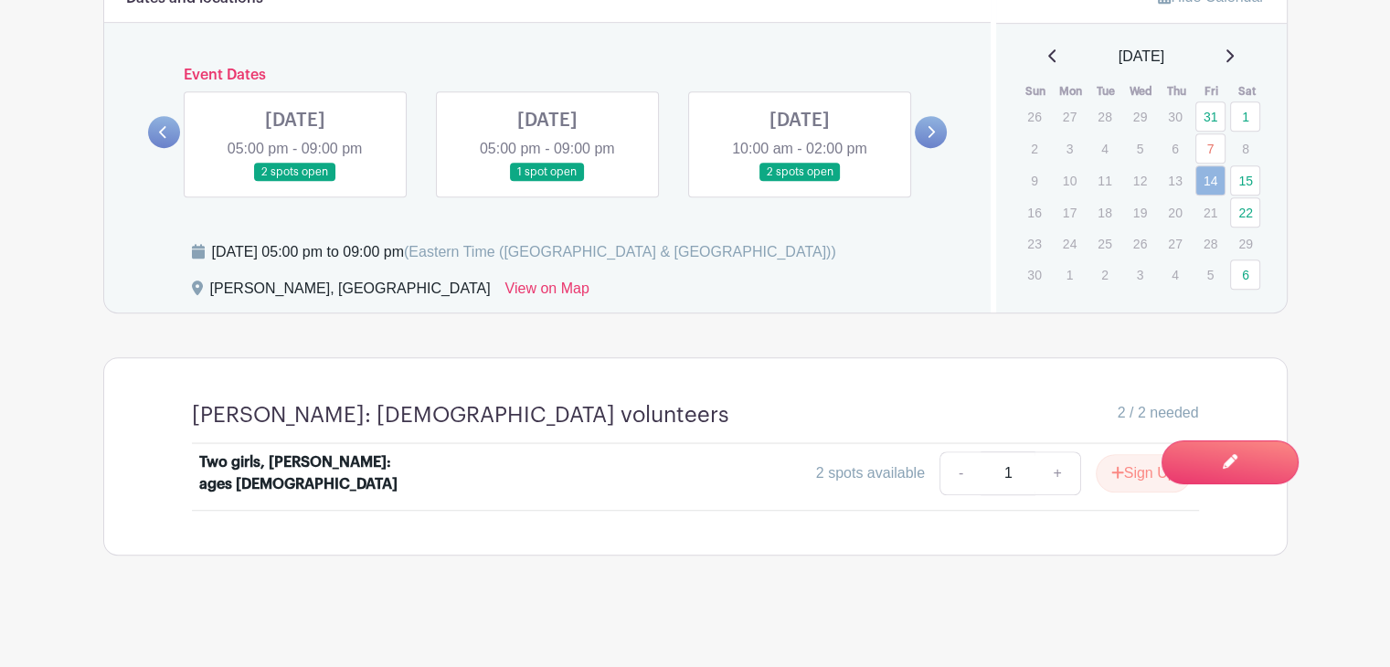
click at [295, 182] on link at bounding box center [295, 182] width 0 height 0
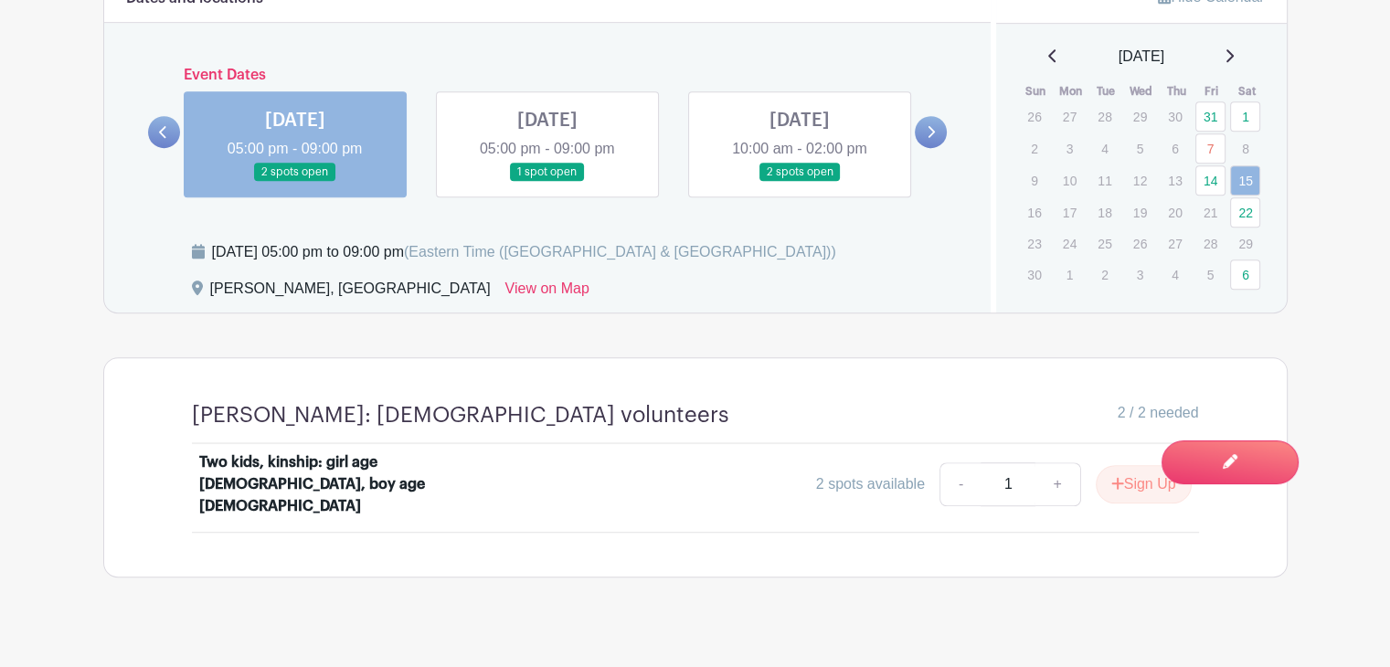
click at [547, 182] on link at bounding box center [547, 182] width 0 height 0
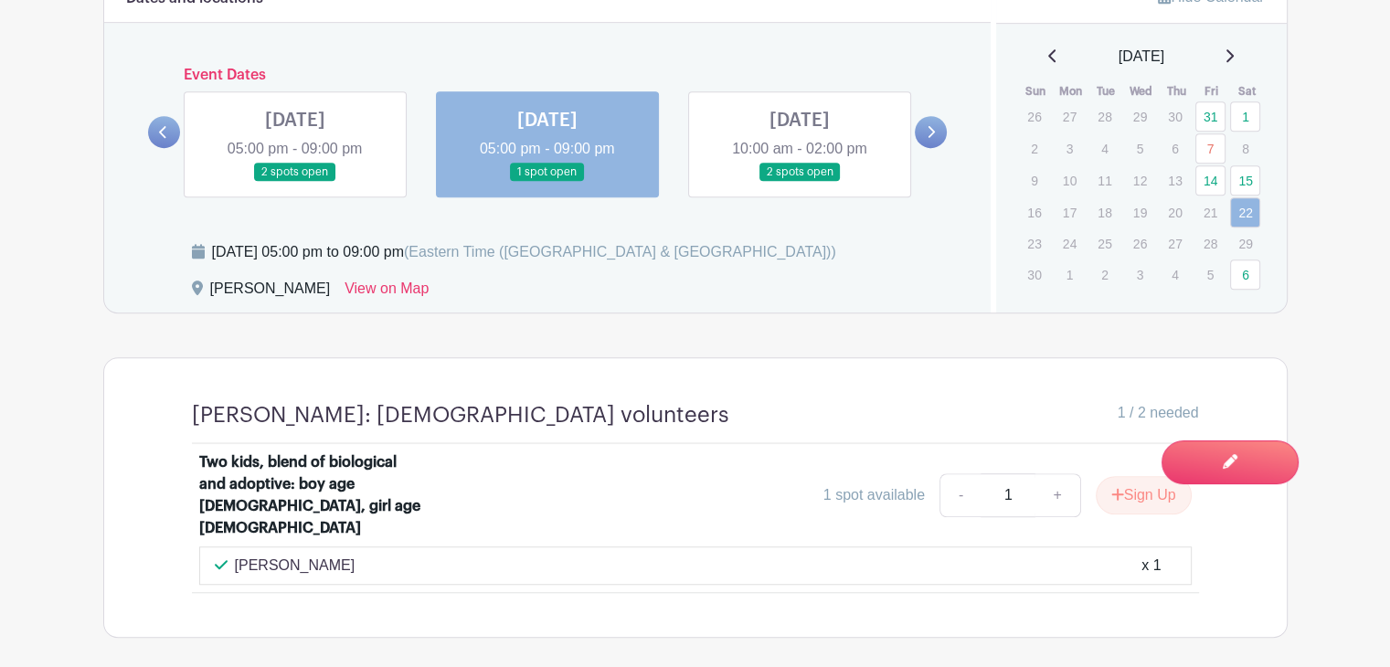
click at [800, 182] on link at bounding box center [800, 182] width 0 height 0
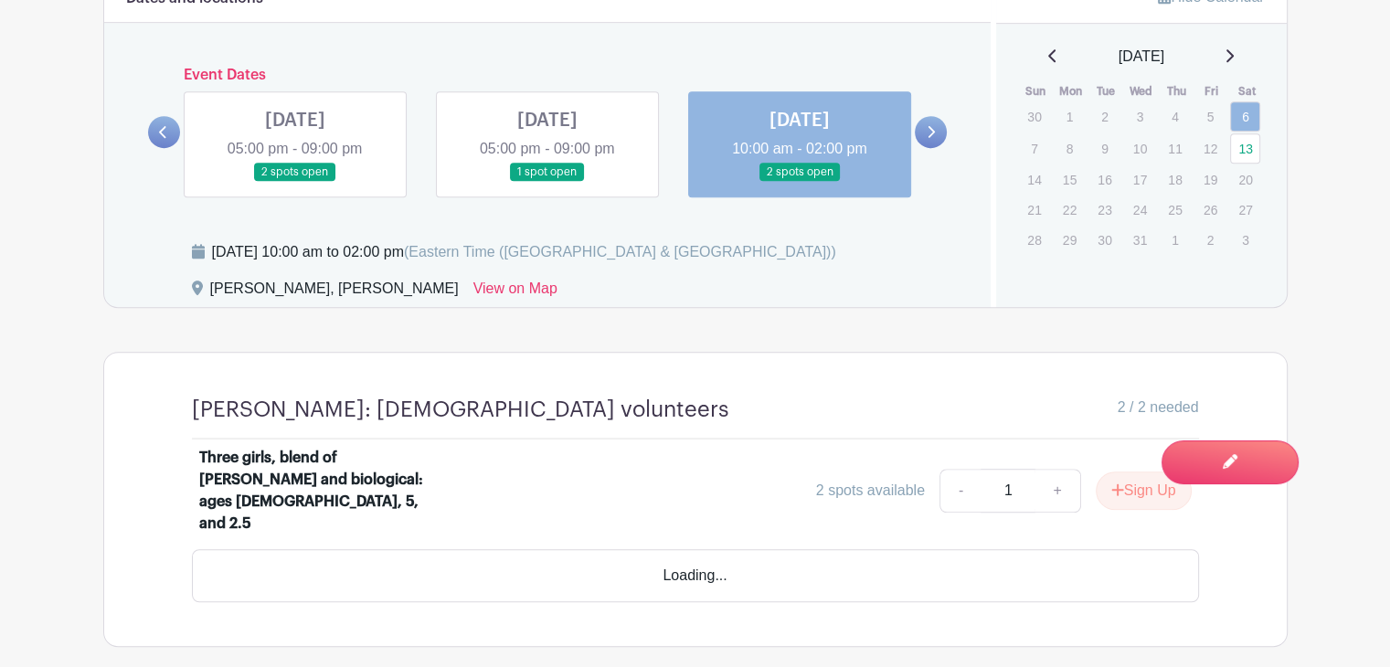
scroll to position [1157, 0]
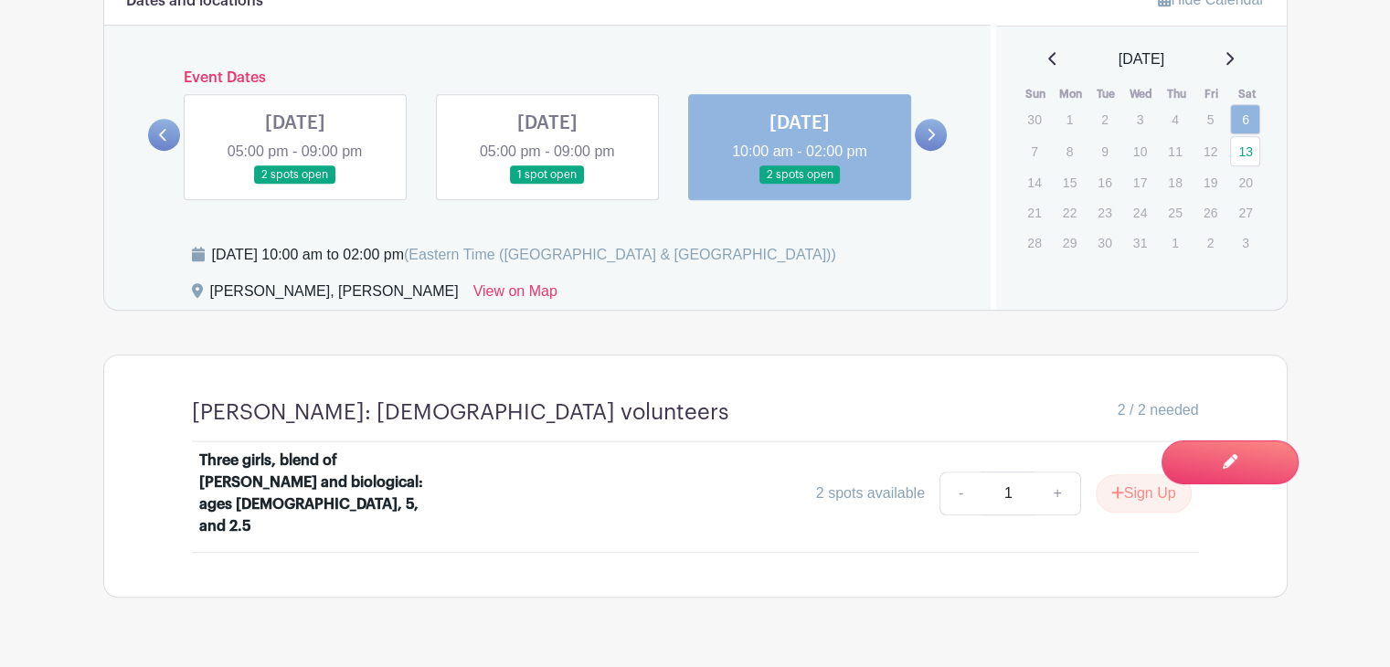
click at [920, 131] on link at bounding box center [931, 135] width 32 height 32
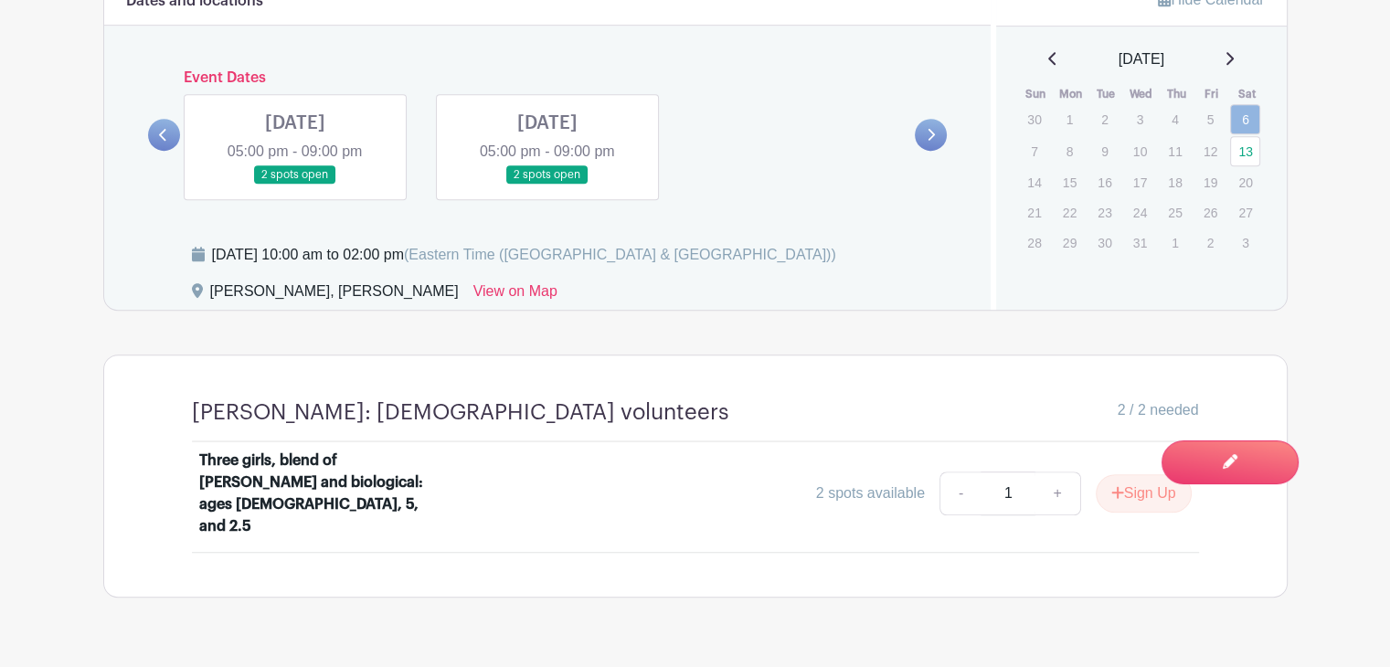
click at [295, 185] on link at bounding box center [295, 185] width 0 height 0
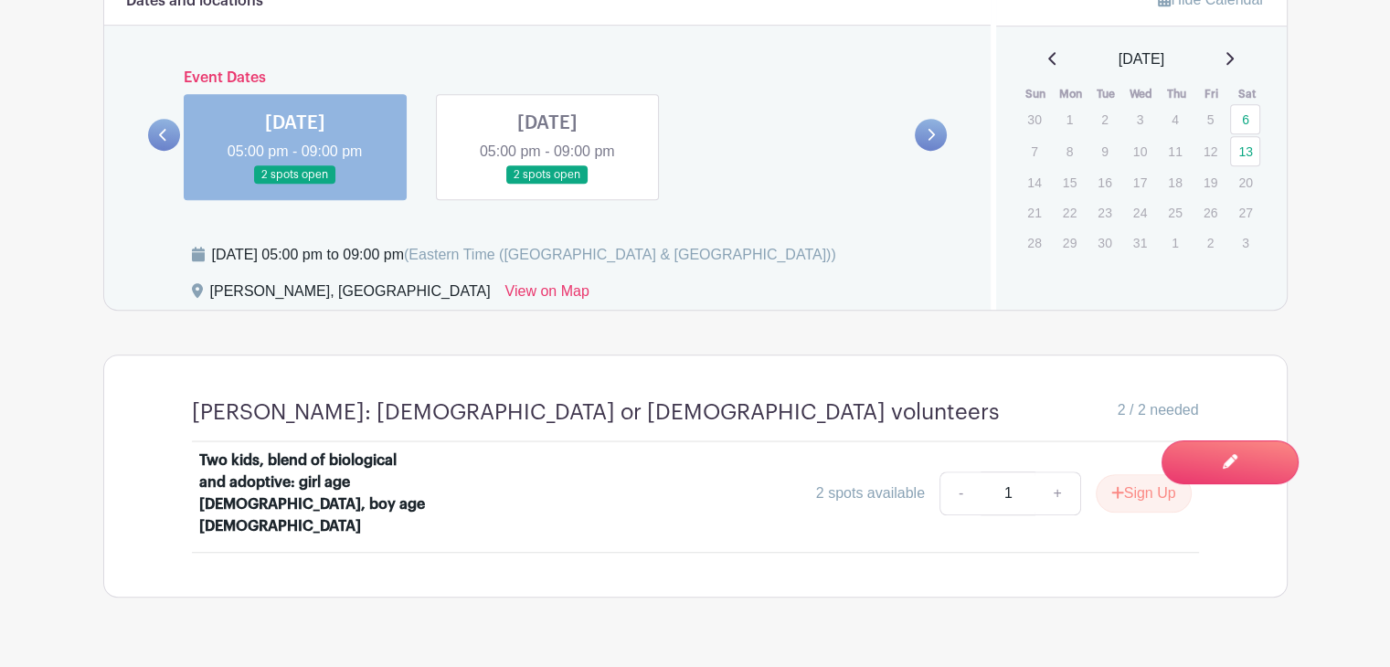
click at [547, 185] on link at bounding box center [547, 185] width 0 height 0
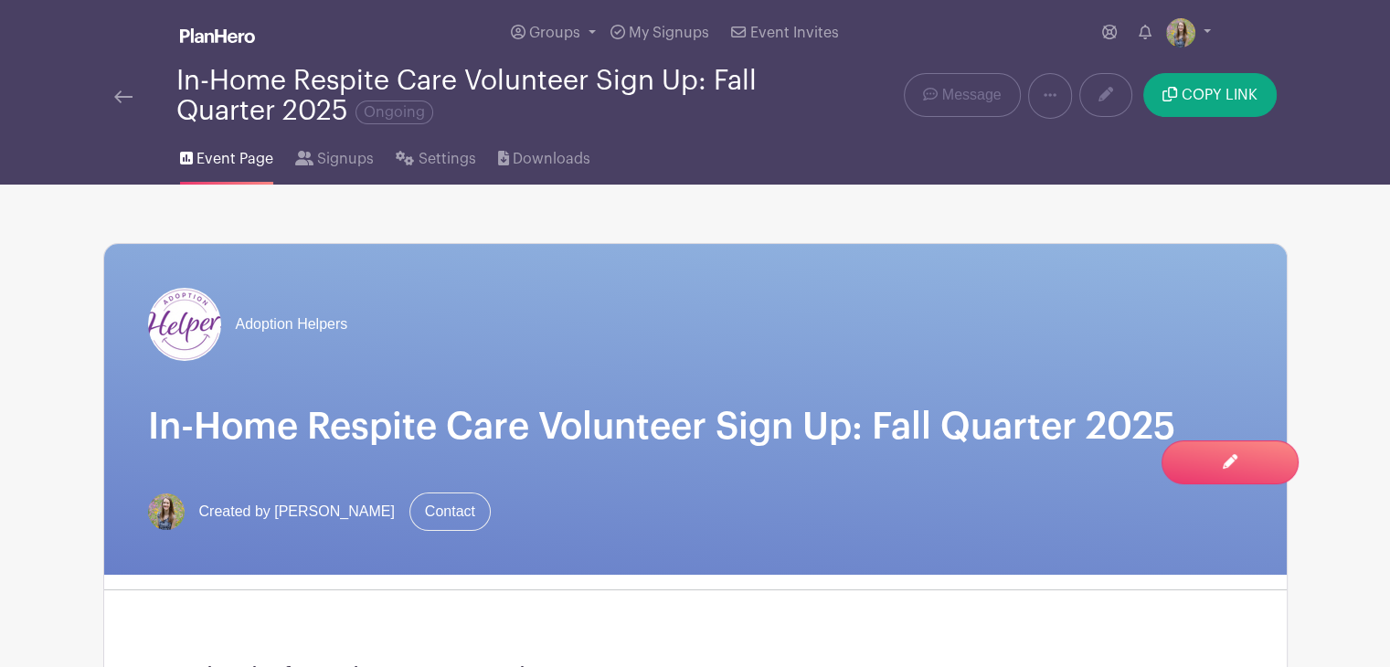
click at [121, 93] on img at bounding box center [123, 96] width 18 height 13
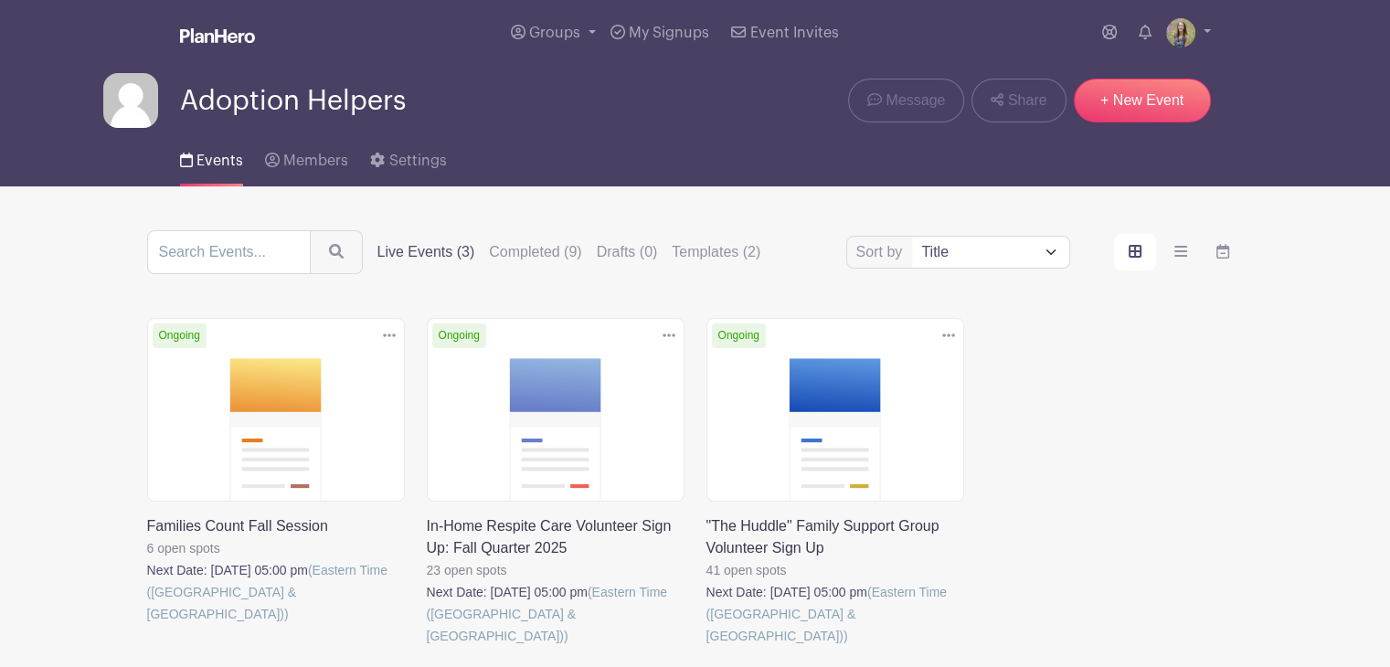
click at [147, 625] on link at bounding box center [147, 625] width 0 height 0
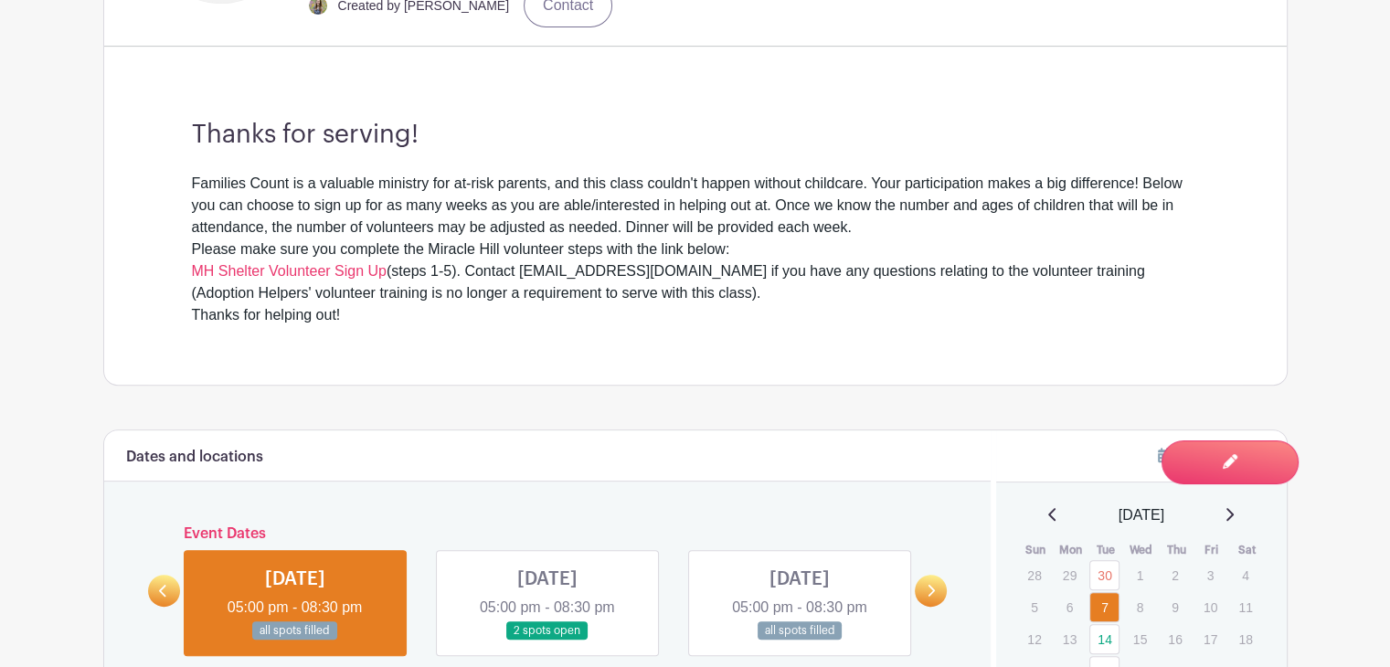
scroll to position [643, 0]
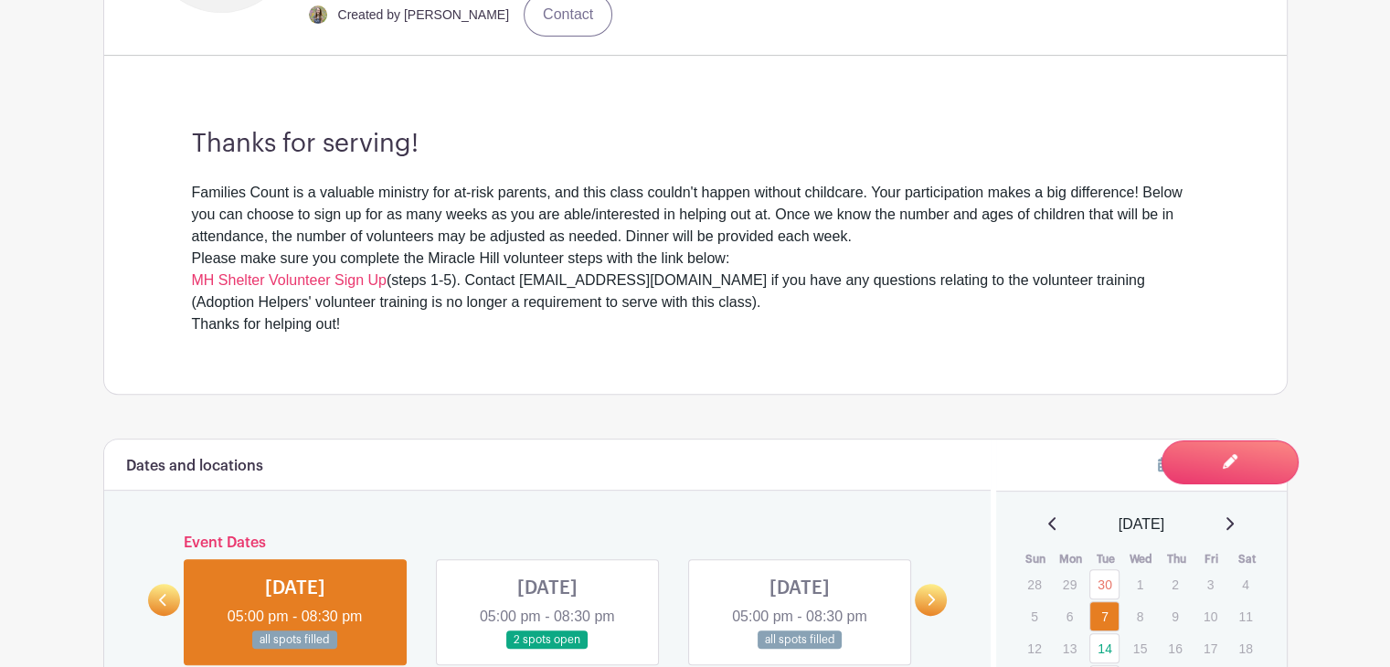
click at [356, 283] on link "MH Shelter Volunteer Sign Up" at bounding box center [289, 280] width 195 height 16
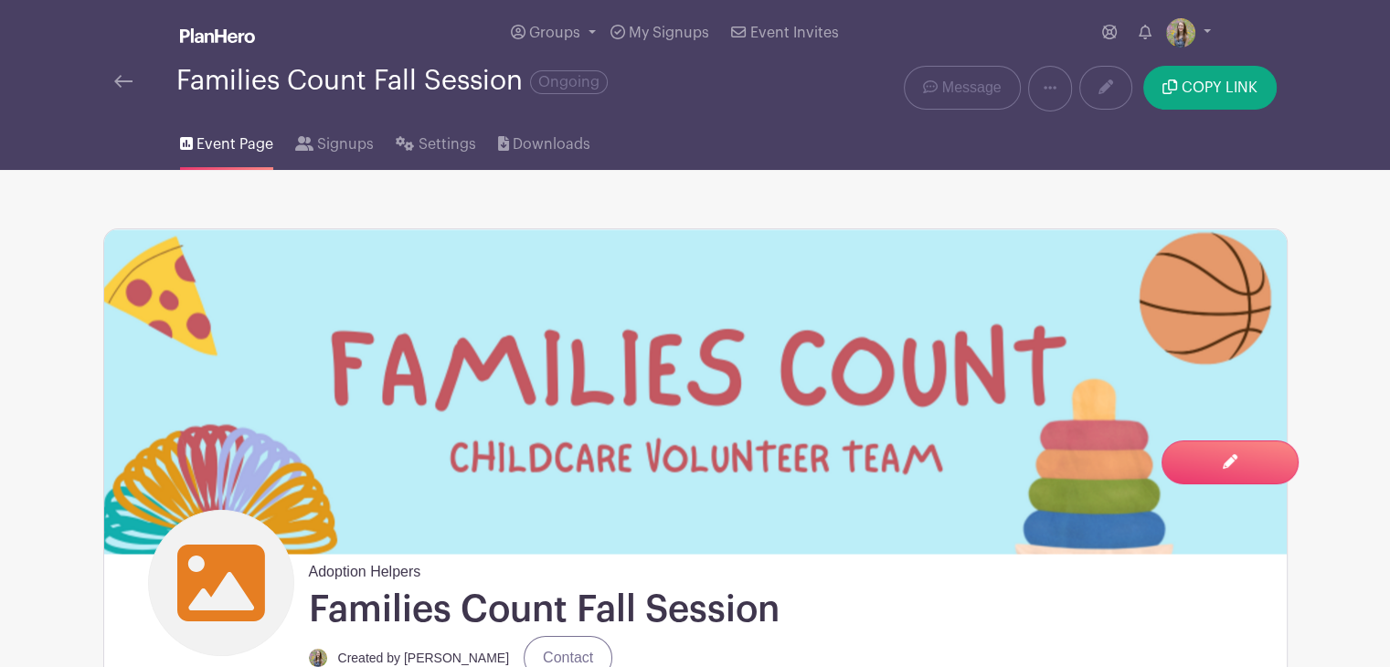
click at [128, 79] on img at bounding box center [123, 81] width 18 height 13
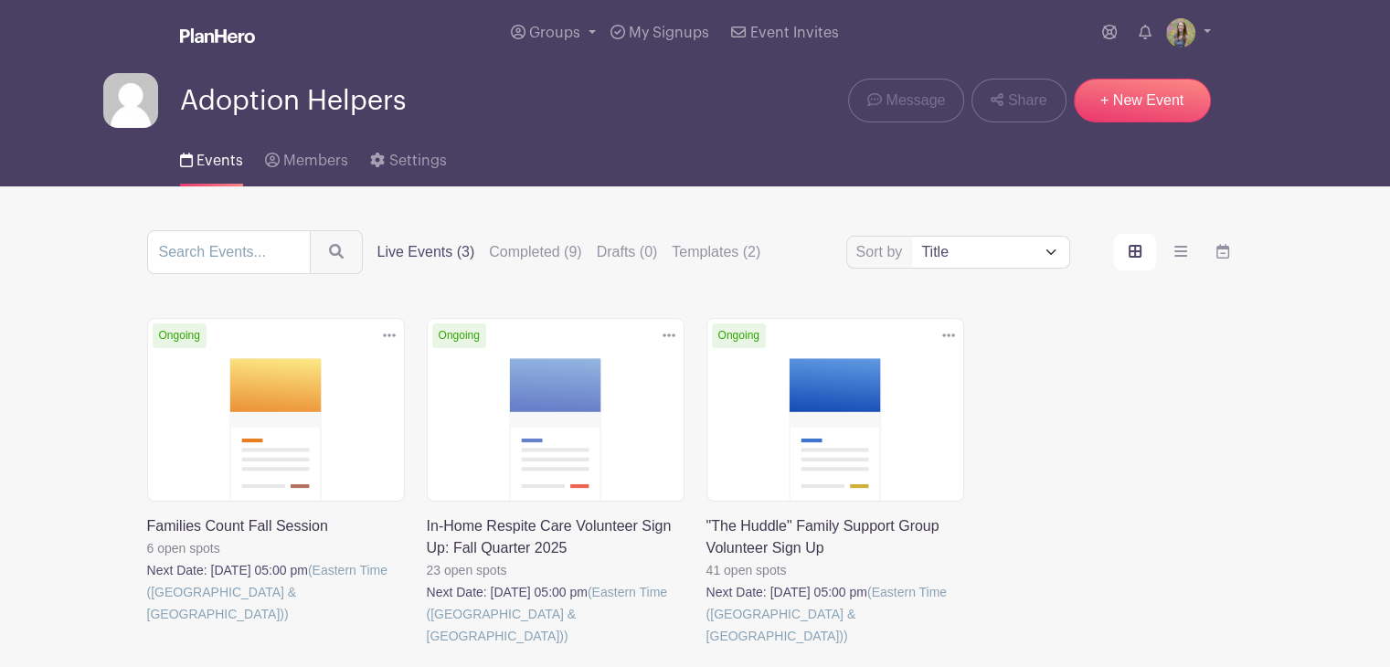
click at [427, 647] on link at bounding box center [427, 647] width 0 height 0
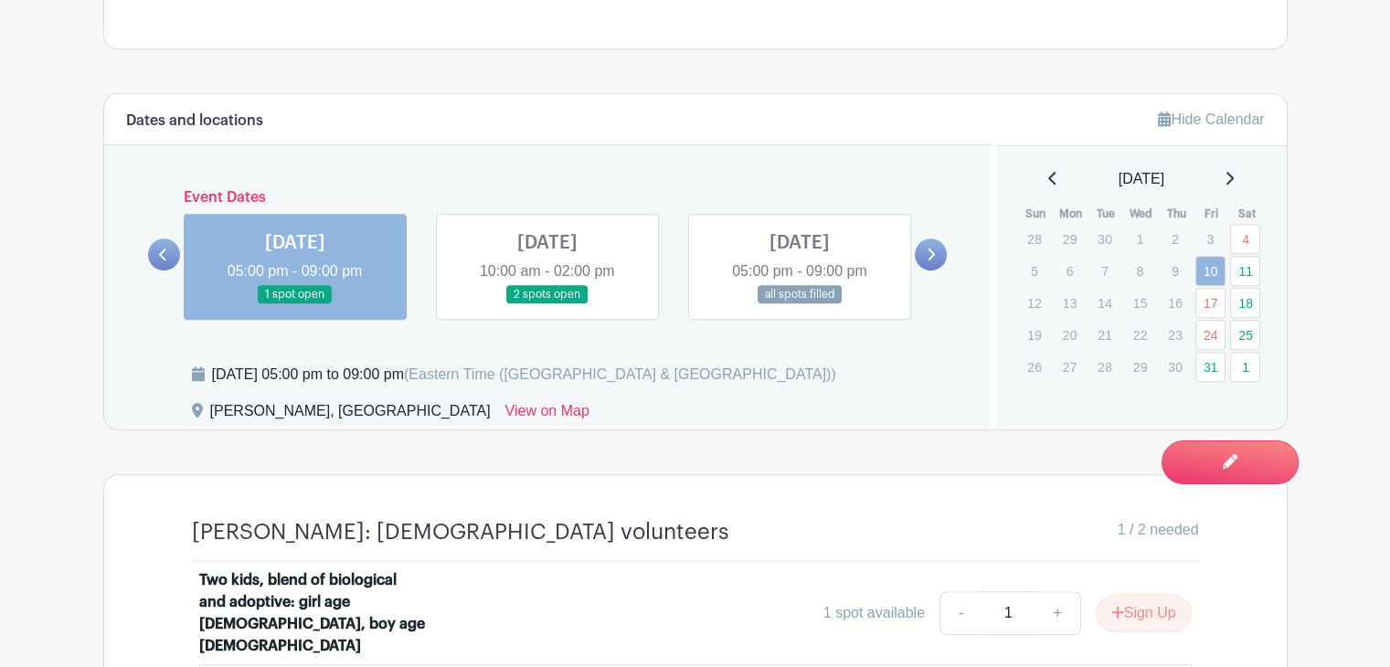
scroll to position [1071, 0]
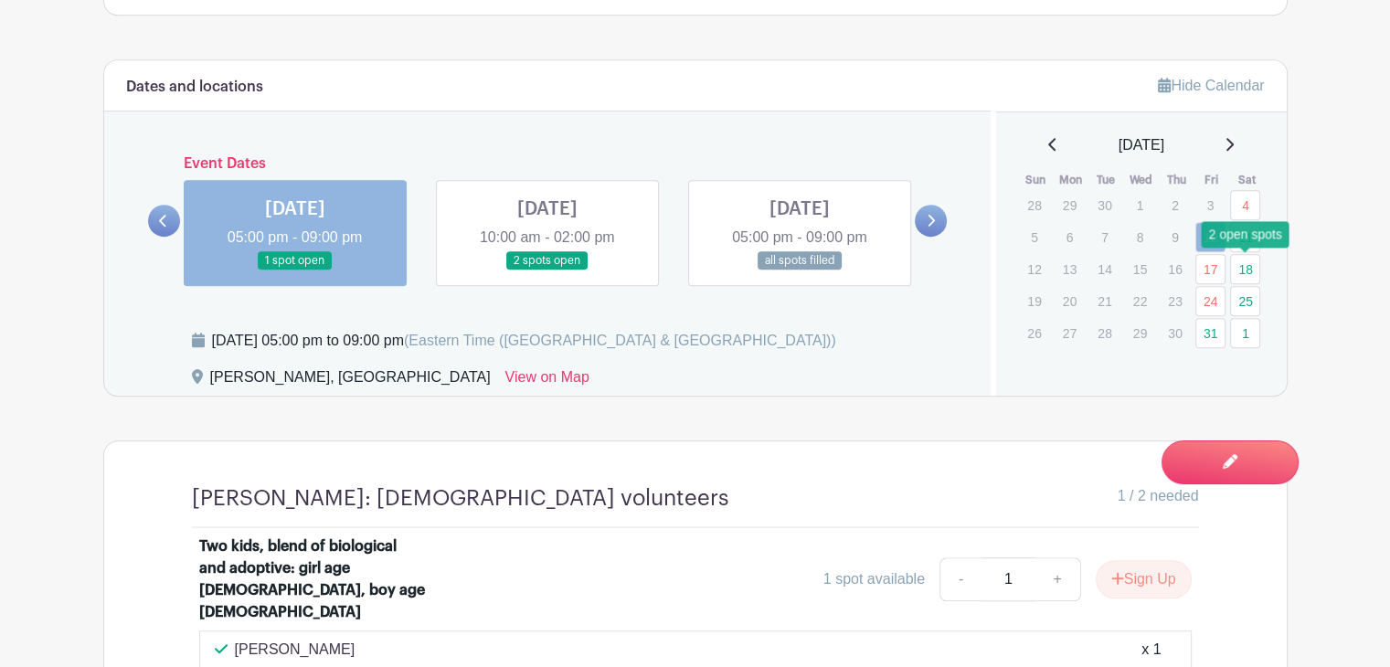
click at [1245, 260] on link "18" at bounding box center [1245, 269] width 30 height 30
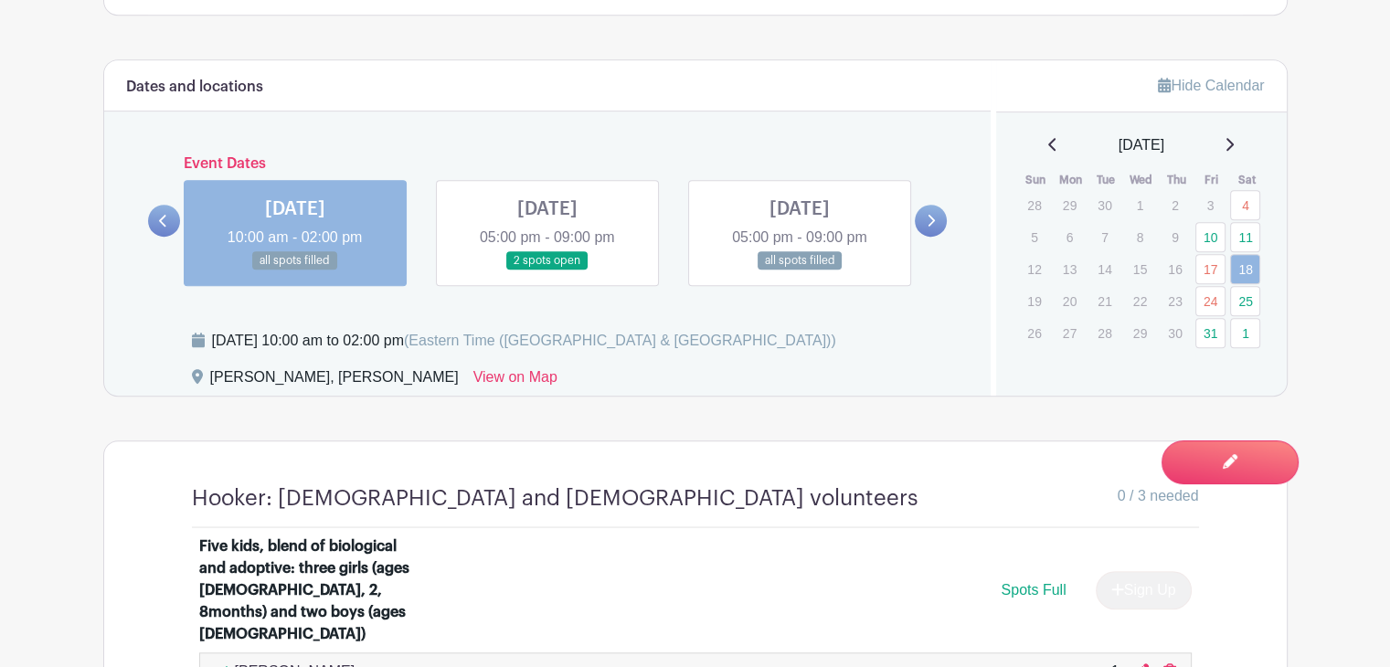
click at [547, 271] on link at bounding box center [547, 271] width 0 height 0
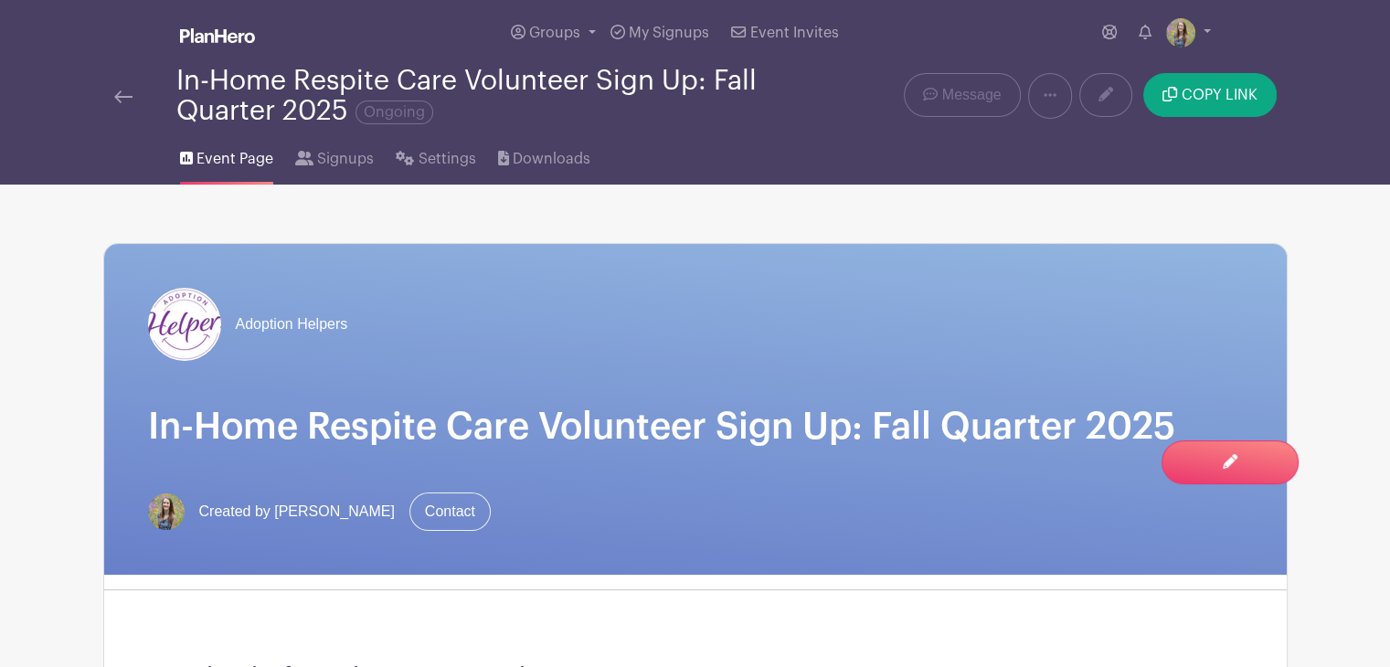
click at [125, 101] on img at bounding box center [123, 96] width 18 height 13
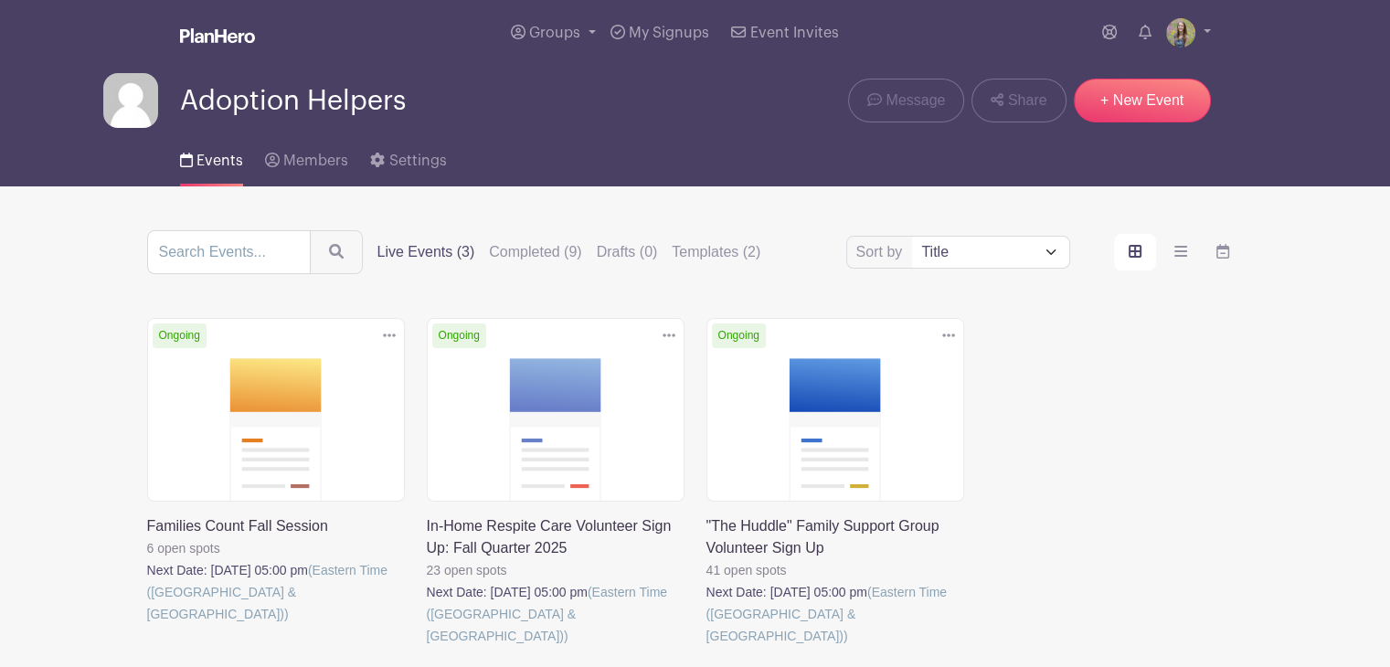
click at [147, 625] on link at bounding box center [147, 625] width 0 height 0
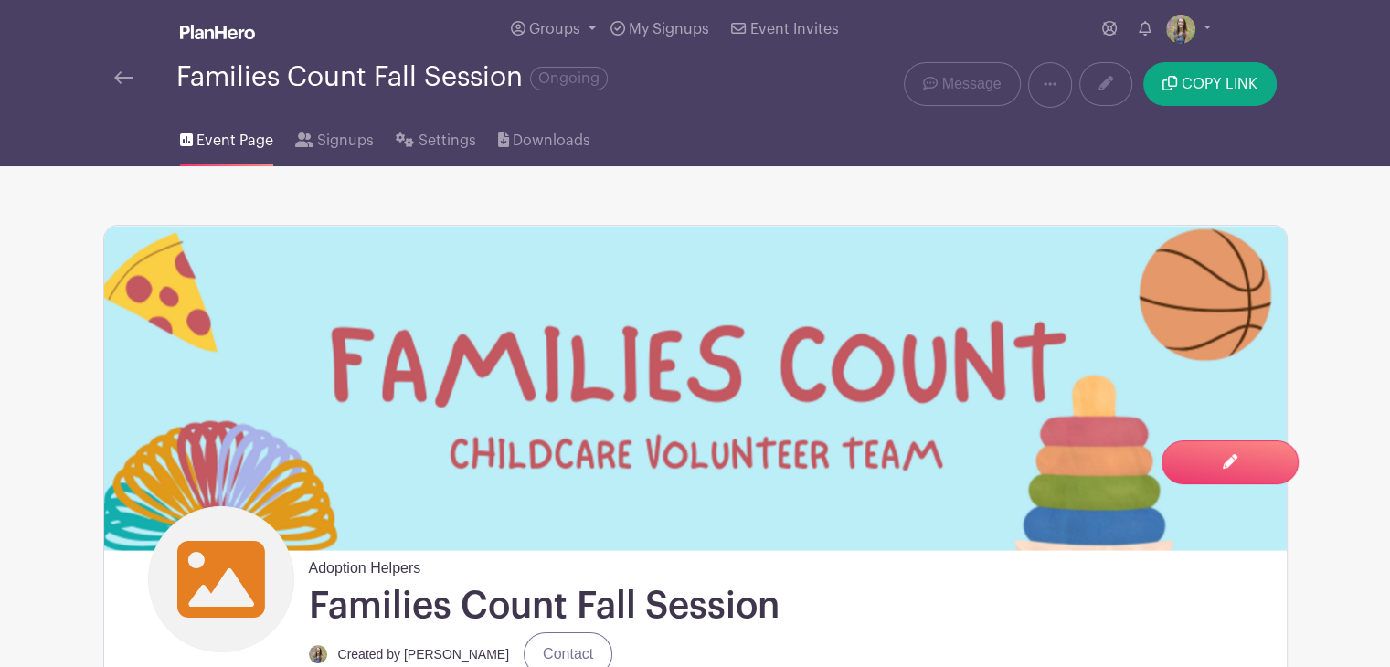
scroll to position [1, 0]
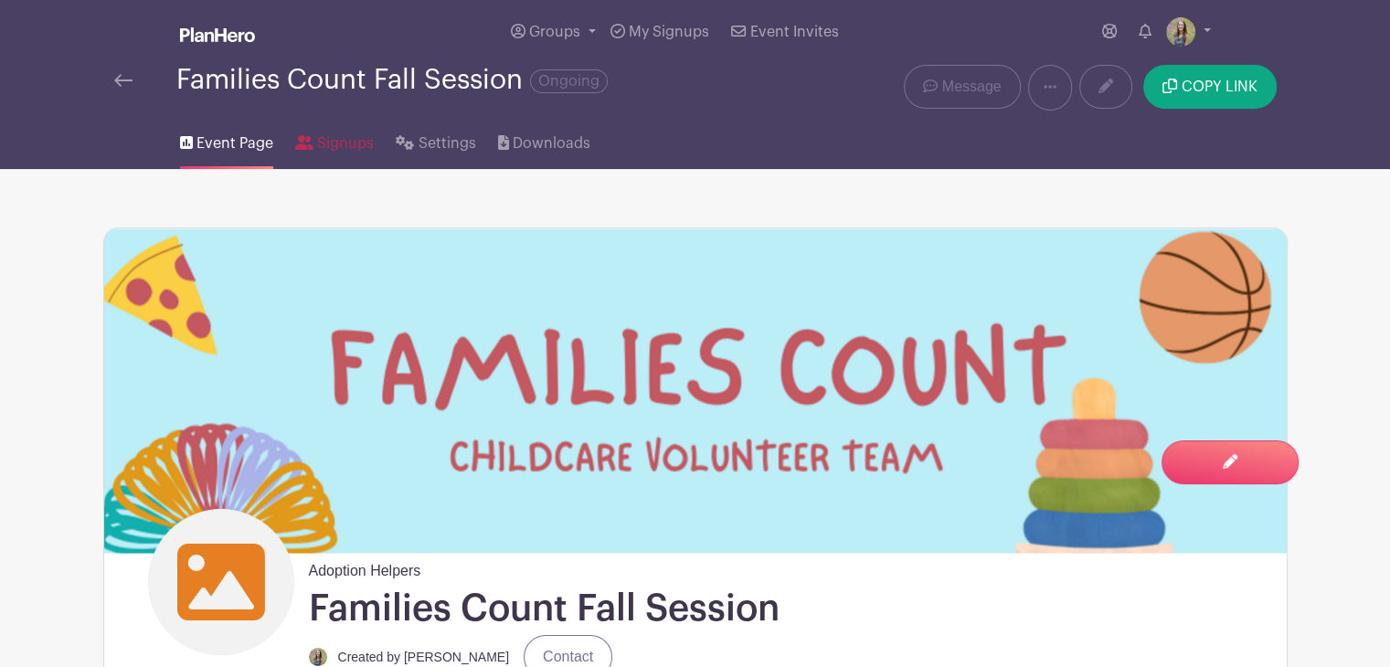
click at [336, 146] on span "Signups" at bounding box center [345, 144] width 57 height 22
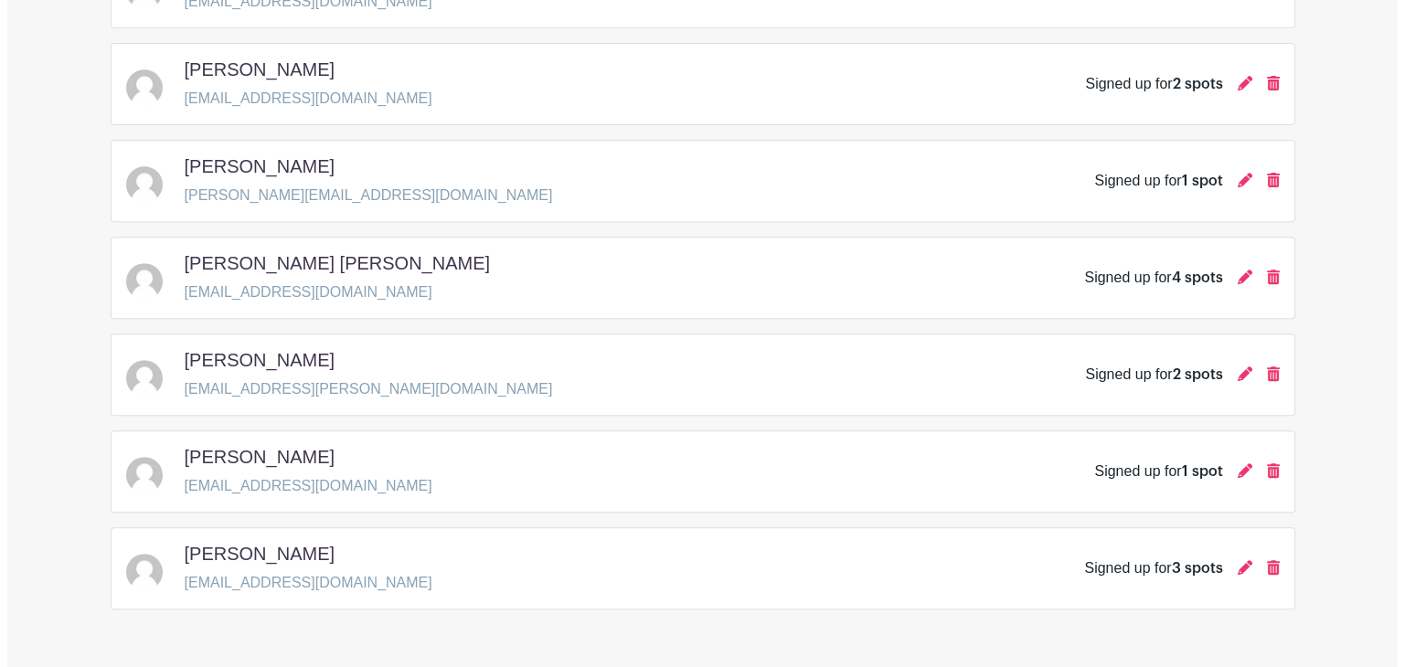
scroll to position [680, 0]
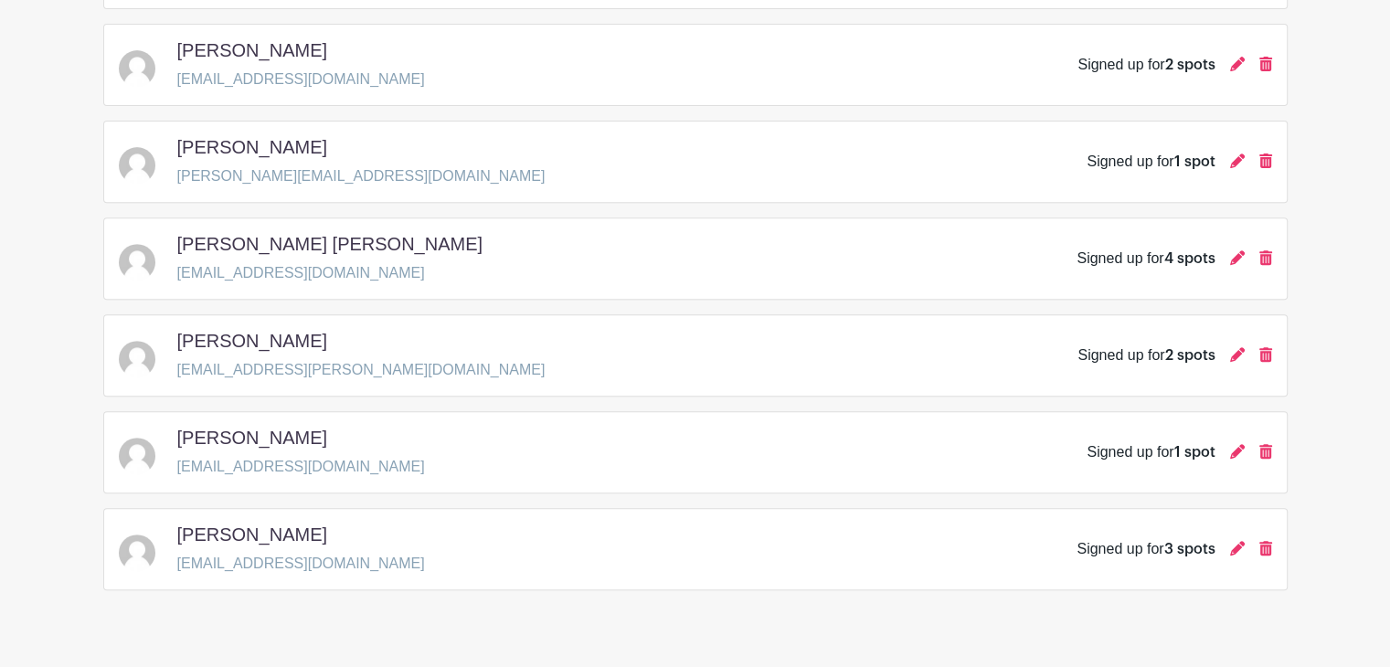
click at [1233, 260] on icon at bounding box center [1237, 257] width 15 height 15
click at [1233, 260] on body "Loading... Groups All Groups Adoption Helpers Dara's Events My Signups Event In…" at bounding box center [695, 12] width 1390 height 1385
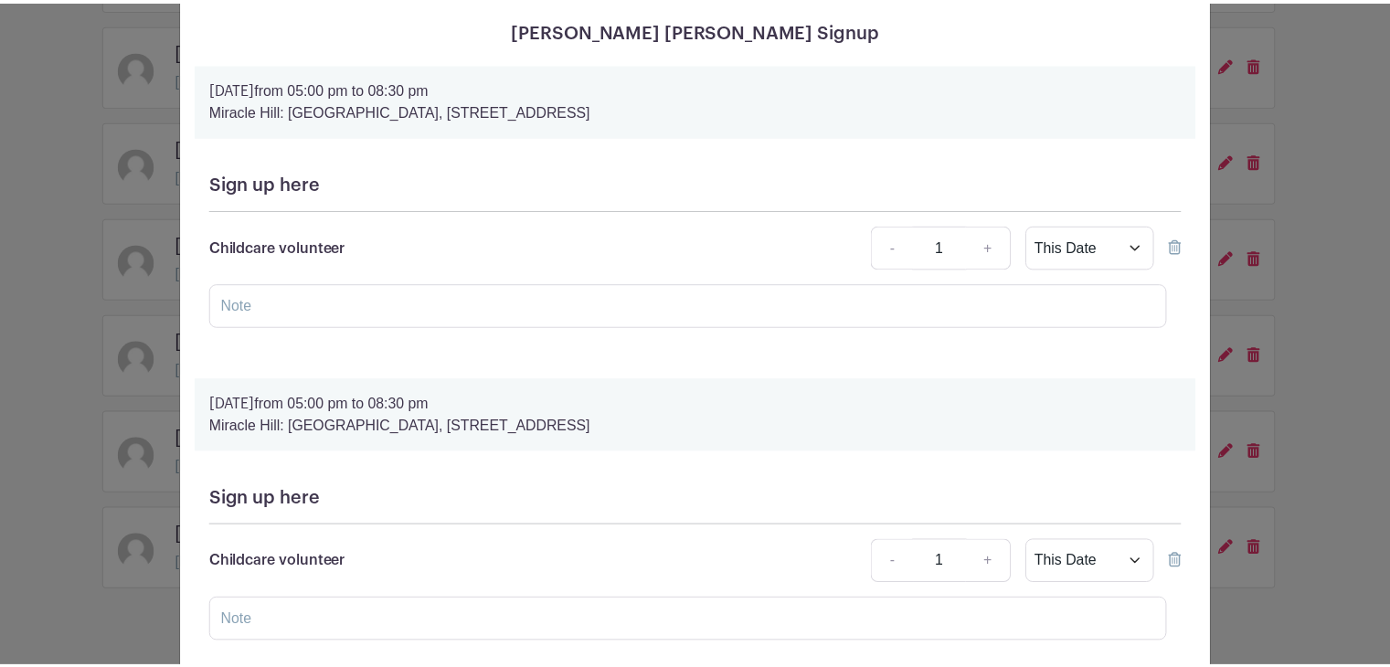
scroll to position [0, 0]
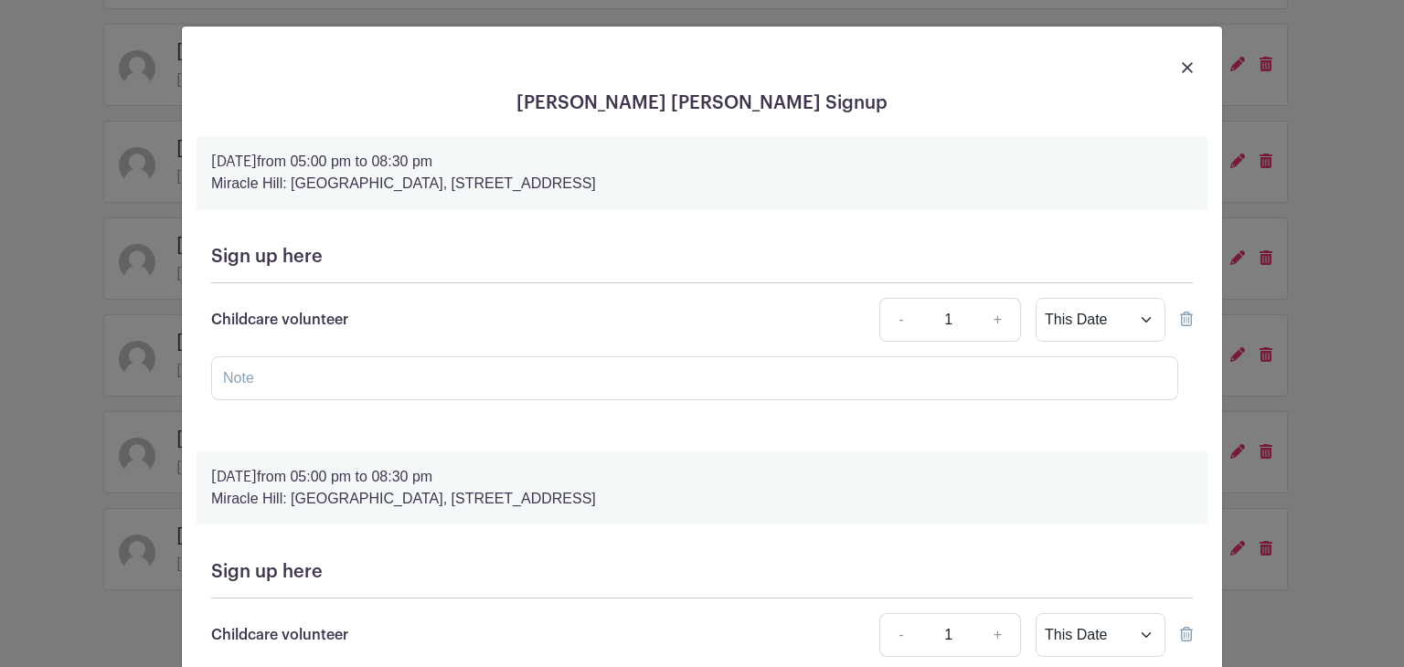
click at [1182, 63] on img at bounding box center [1187, 67] width 11 height 11
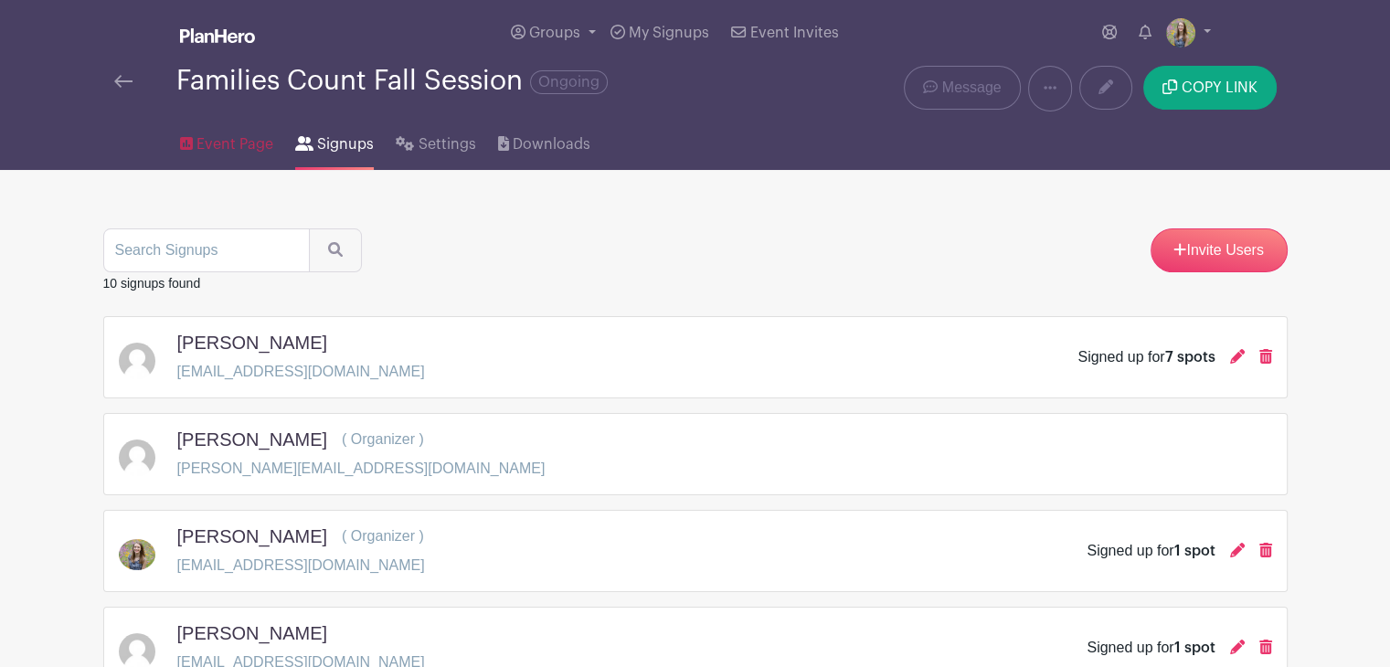
click at [230, 152] on span "Event Page" at bounding box center [235, 144] width 77 height 22
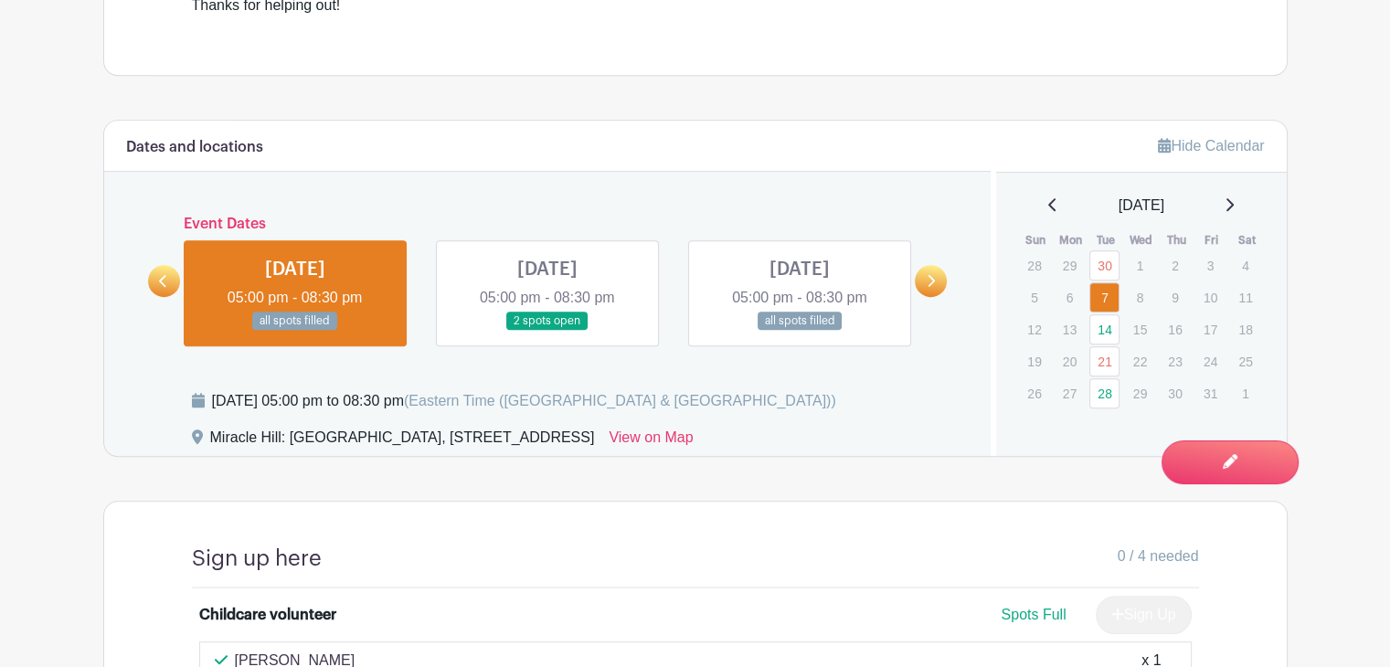
scroll to position [962, 0]
click at [1048, 206] on icon at bounding box center [1052, 205] width 9 height 15
click at [1234, 207] on icon at bounding box center [1229, 205] width 9 height 15
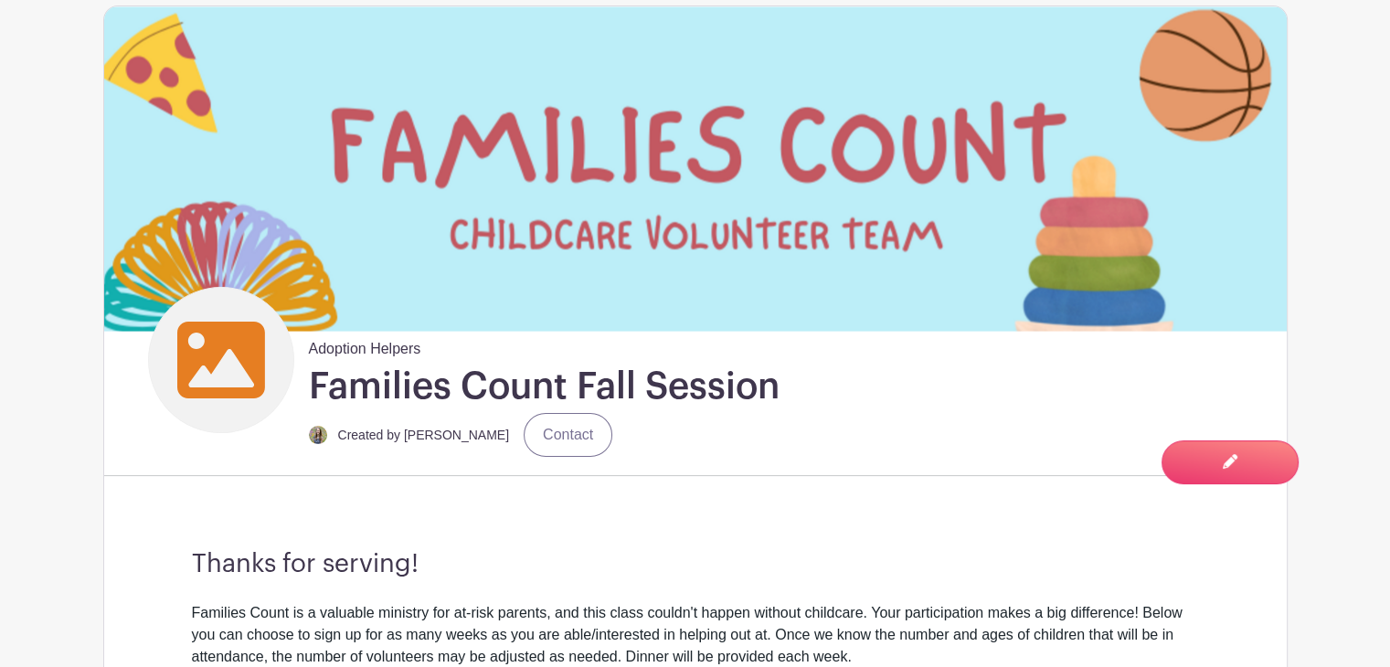
scroll to position [0, 0]
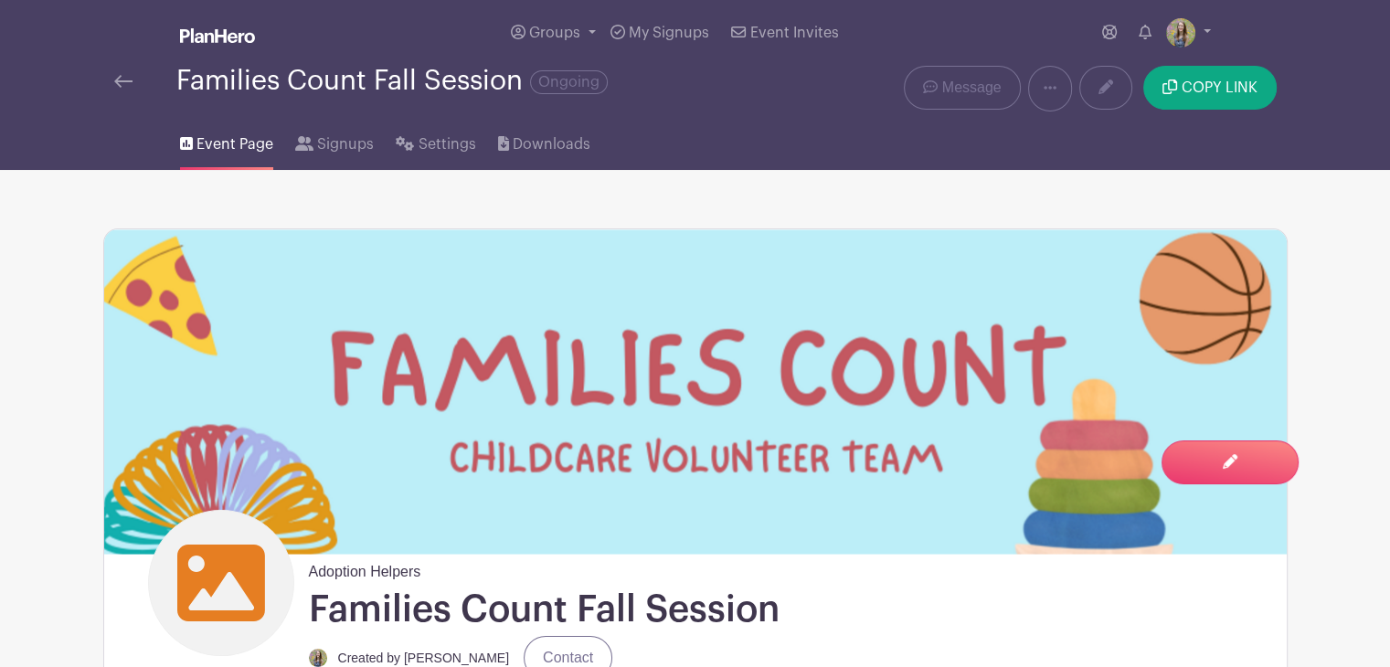
click at [117, 81] on img at bounding box center [123, 81] width 18 height 13
